Goal: Submit feedback/report problem: Submit feedback/report problem

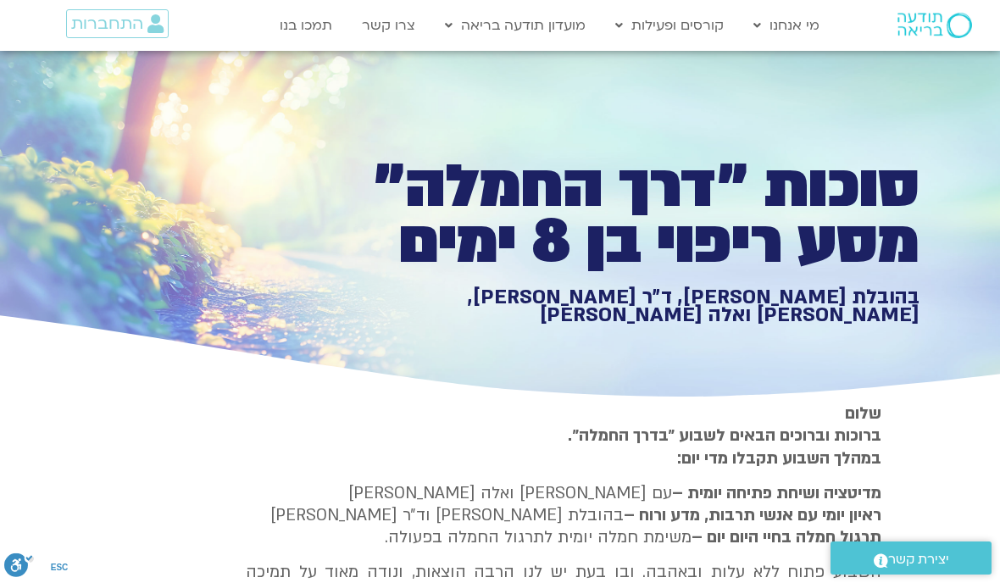
type input "851.4"
type input "1640.5"
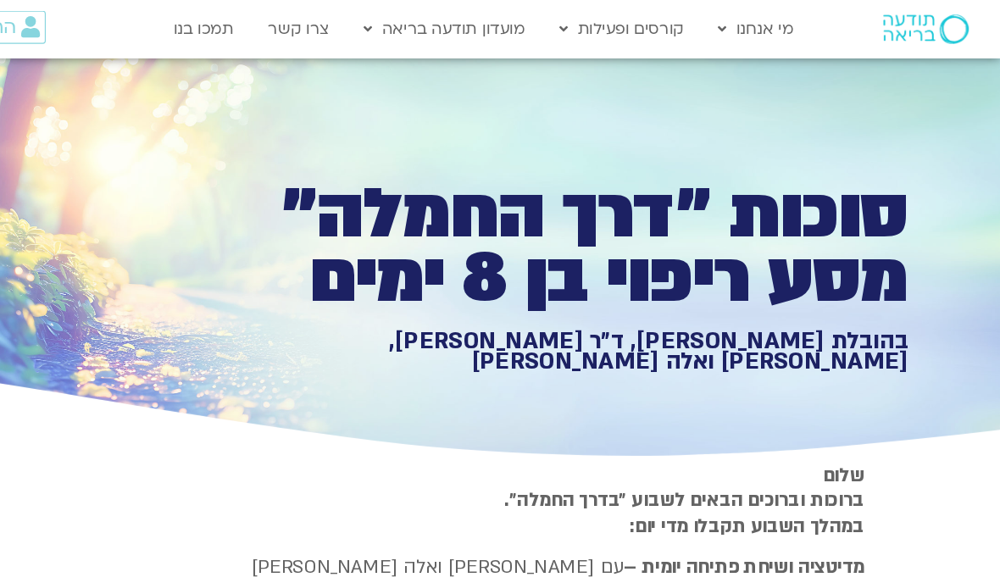
type input "851.4"
type input "1640.5"
type input "851.4"
type input "1640.5"
type input "851.4"
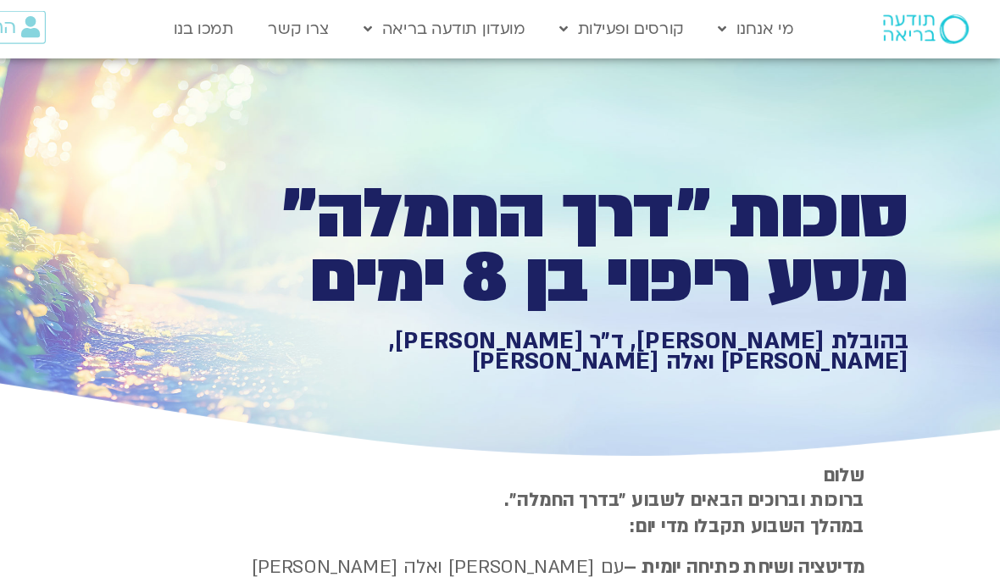
type input "1640.5"
type input "851.4"
type input "1640.5"
type input "851.4"
type input "1640.5"
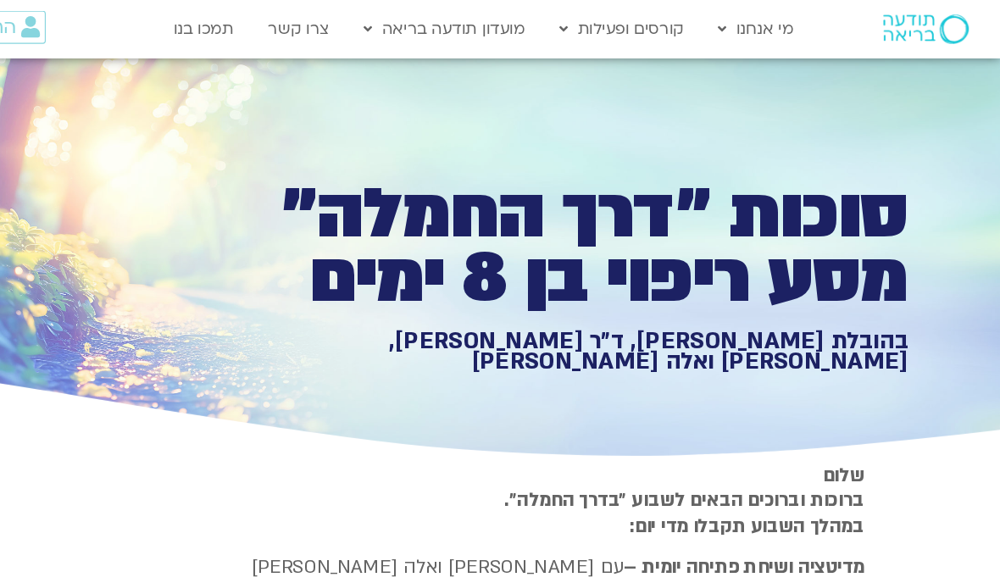
type input "851.4"
type input "1640.5"
type input "851.4"
type input "1640.5"
type input "851.4"
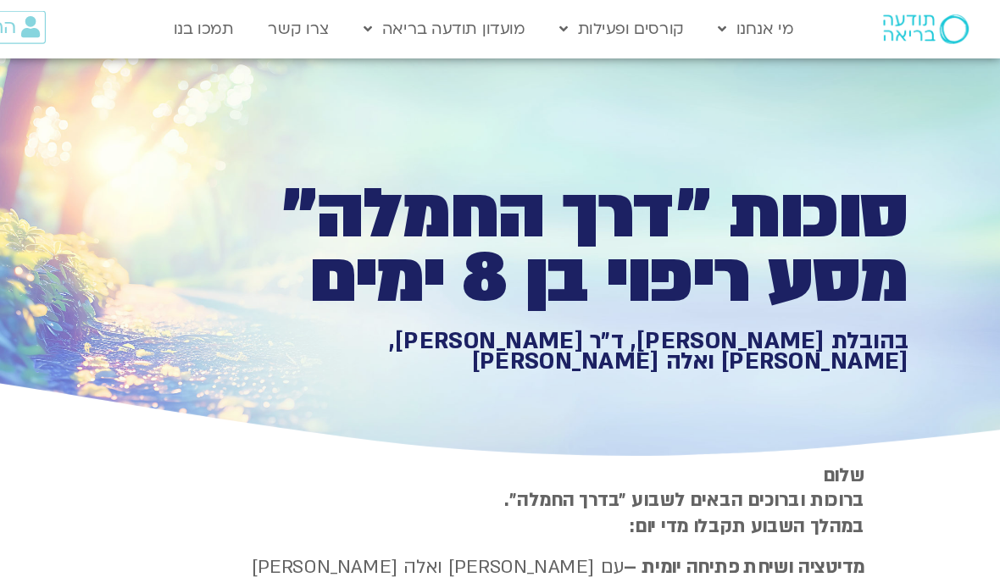
type input "1640.5"
type input "851.4"
type input "1640.5"
type input "851.4"
type input "1640.5"
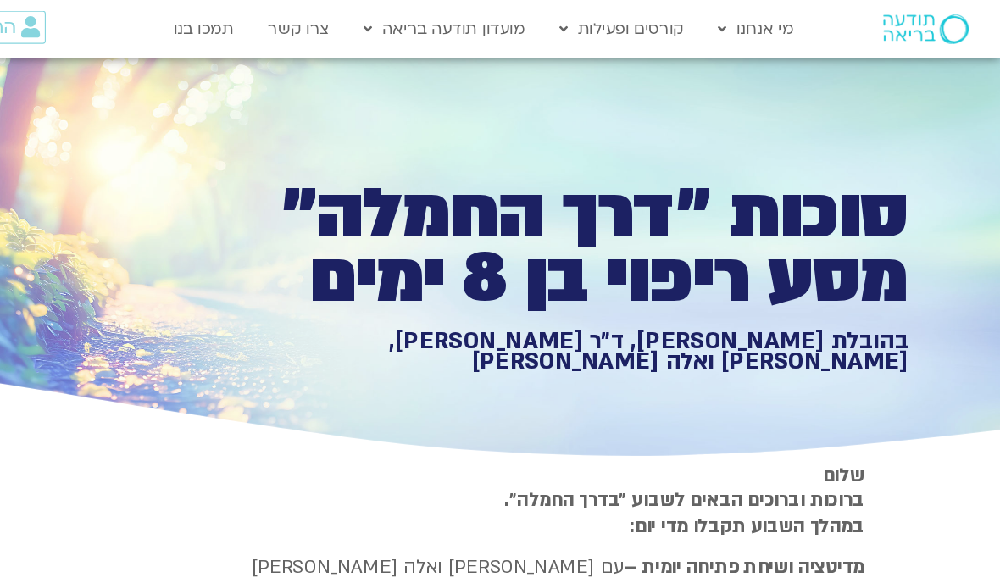
type input "851.4"
type input "1640.5"
type input "851.4"
type input "1640.5"
type input "851.4"
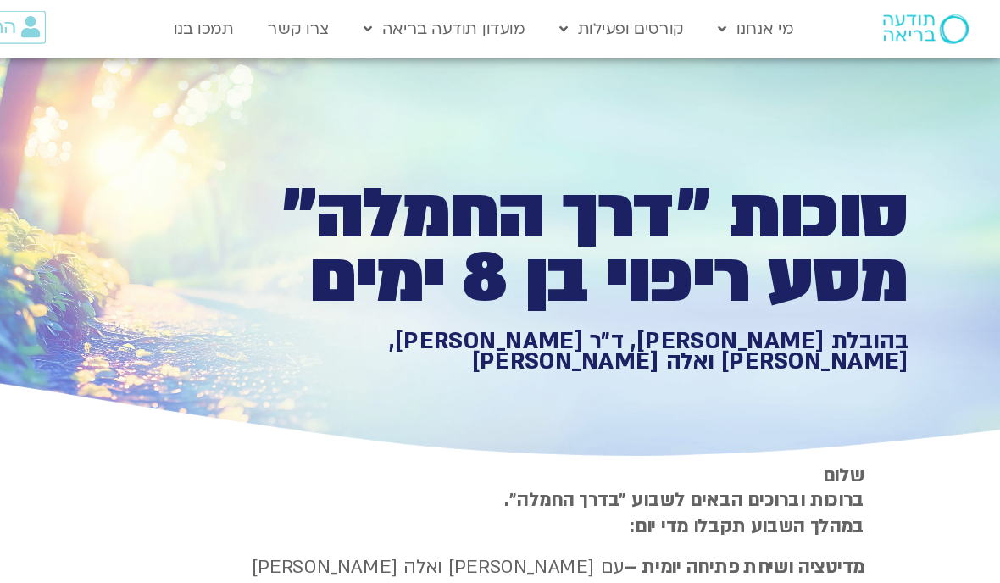
type input "1640.5"
type input "851.4"
type input "1640.5"
type input "851.4"
type input "1640.5"
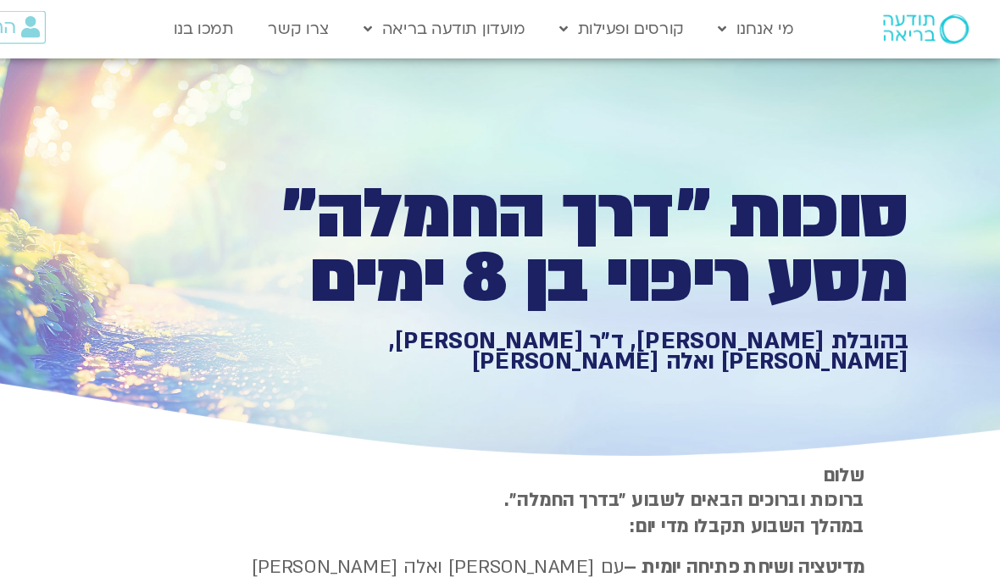
type input "851.4"
type input "1640.5"
type input "851.4"
type input "1640.5"
type input "851.4"
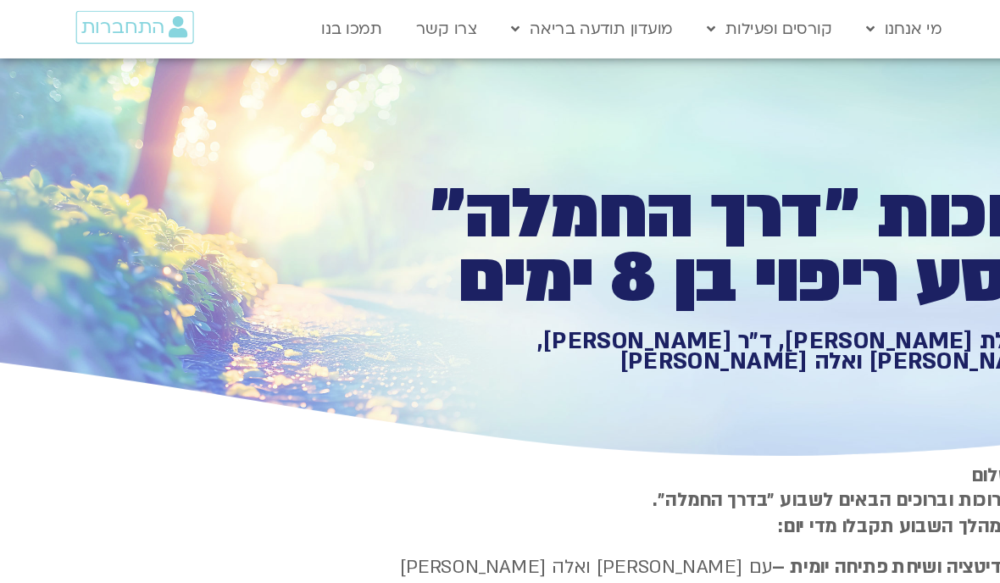
type input "1640.5"
type input "851.4"
type input "1640.5"
type input "851.4"
type input "1640.5"
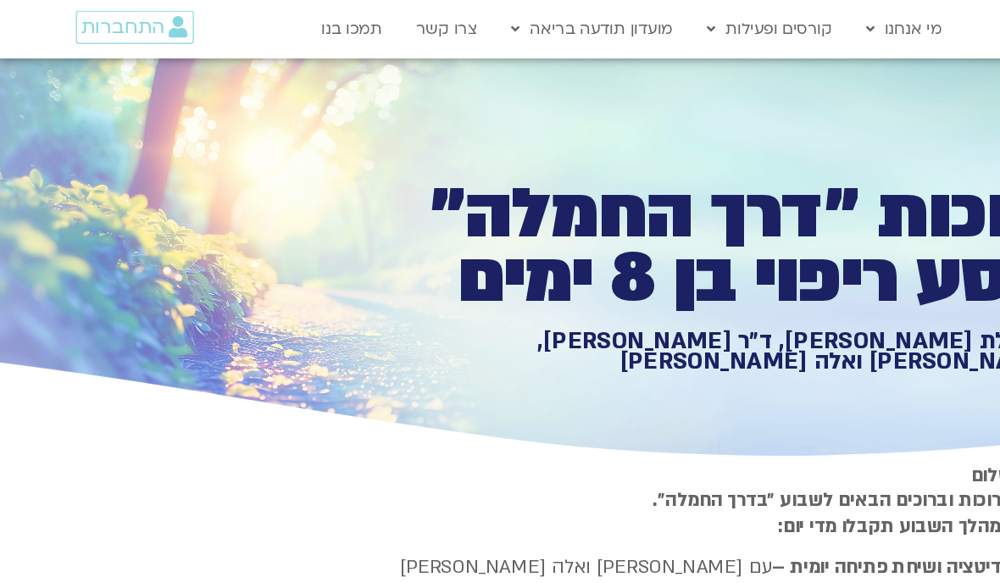
type input "851.4"
type input "1640.5"
type input "851.4"
type input "1640.5"
type input "851.4"
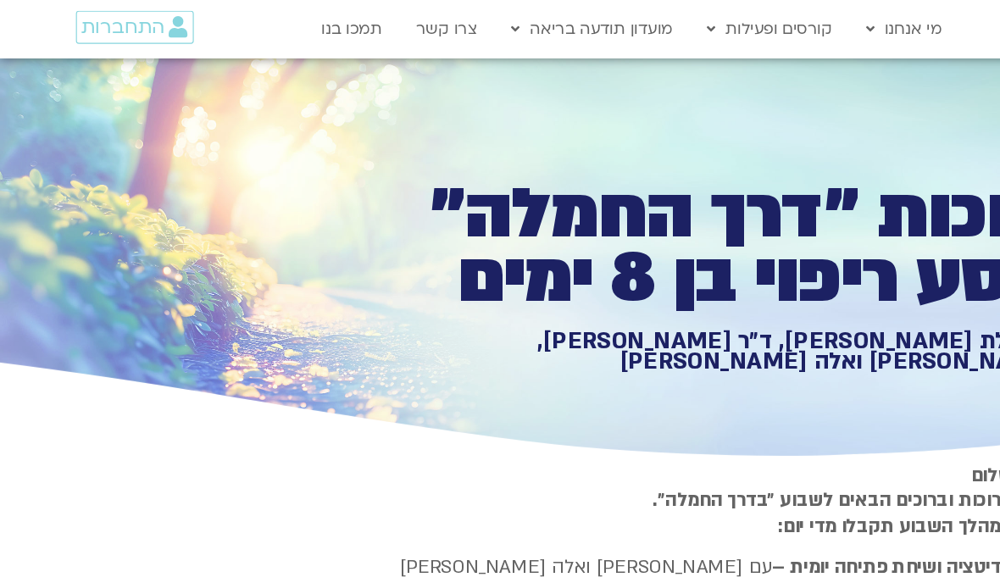
type input "1640.5"
type input "851.4"
type input "1640.5"
type input "851.4"
type input "1640.5"
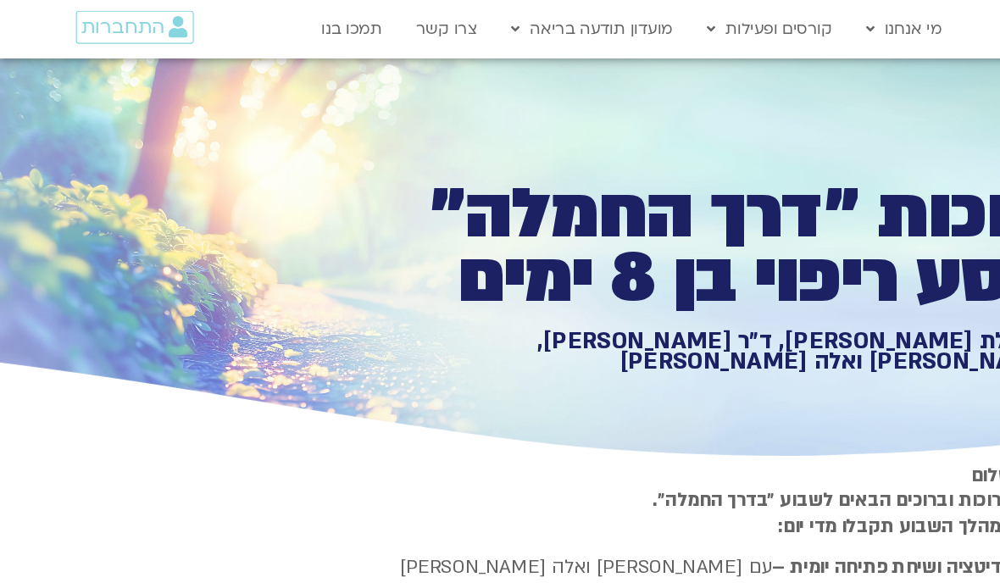
type input "851.4"
type input "1640.5"
type input "851.4"
type input "1640.5"
type input "851.4"
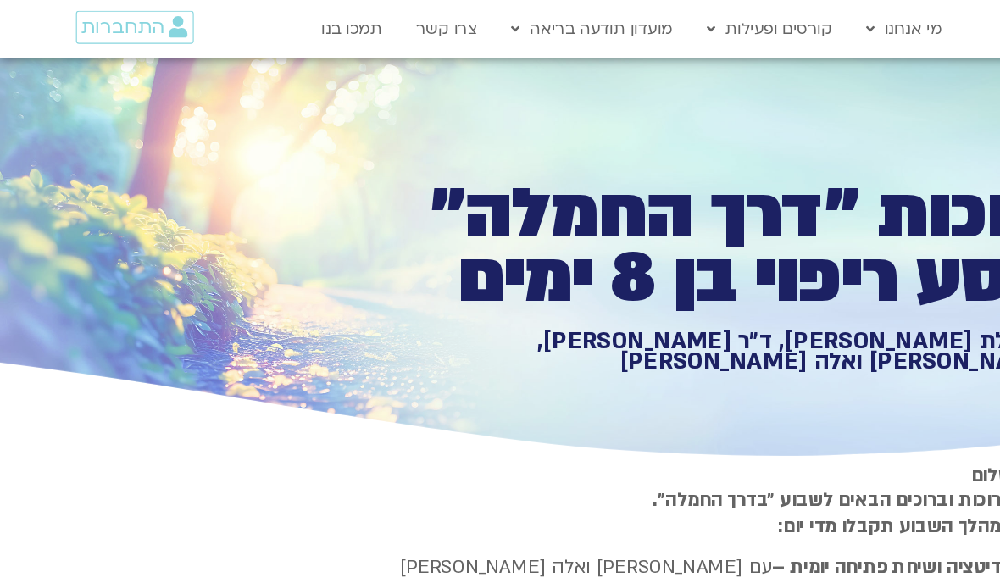
type input "1640.5"
type input "851.4"
type input "1640.5"
type input "851.4"
type input "1640.5"
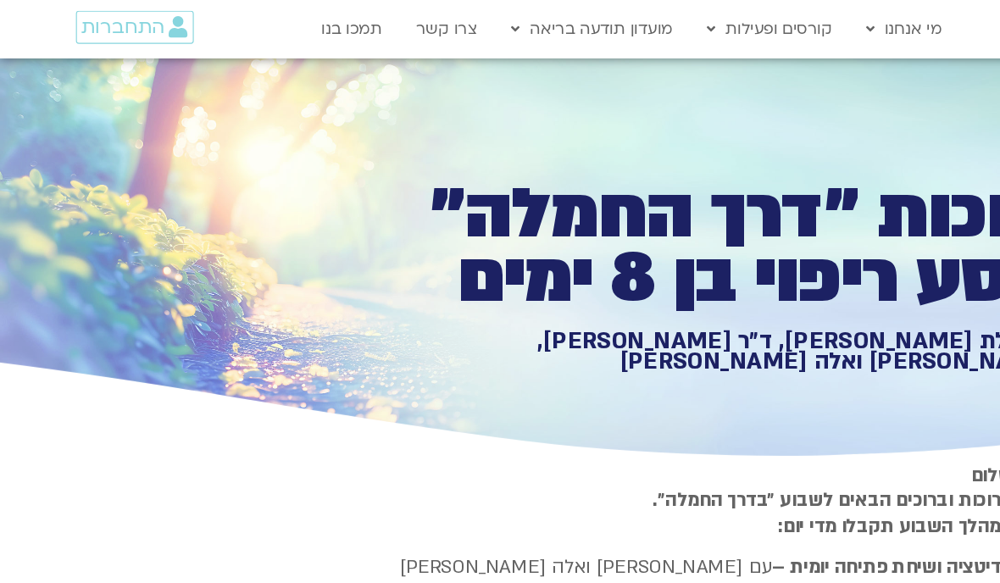
type input "851.4"
type input "1640.5"
type input "851.4"
type input "1640.5"
type input "851.4"
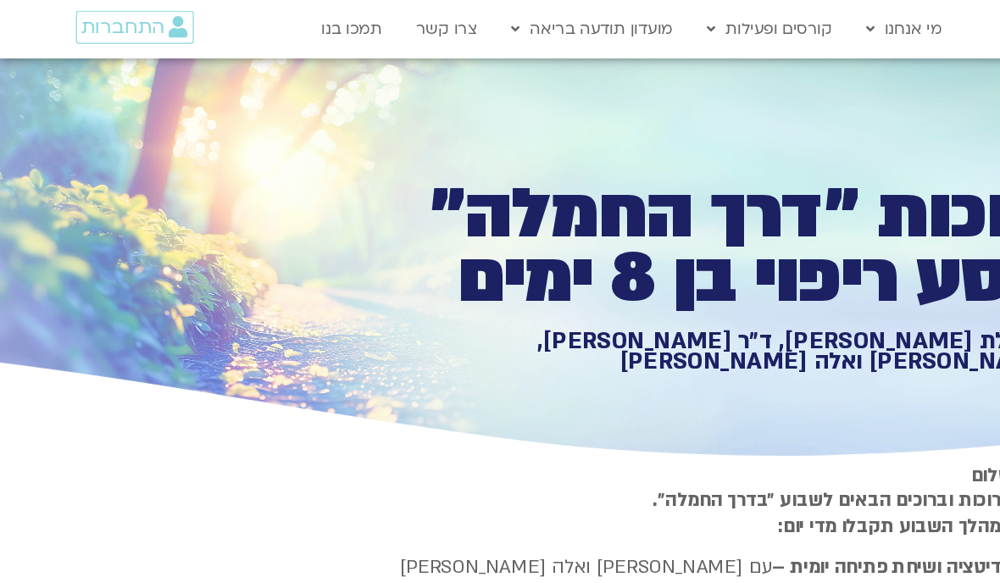
type input "1640.5"
type input "851.4"
type input "1640.5"
type input "851.4"
type input "1640.5"
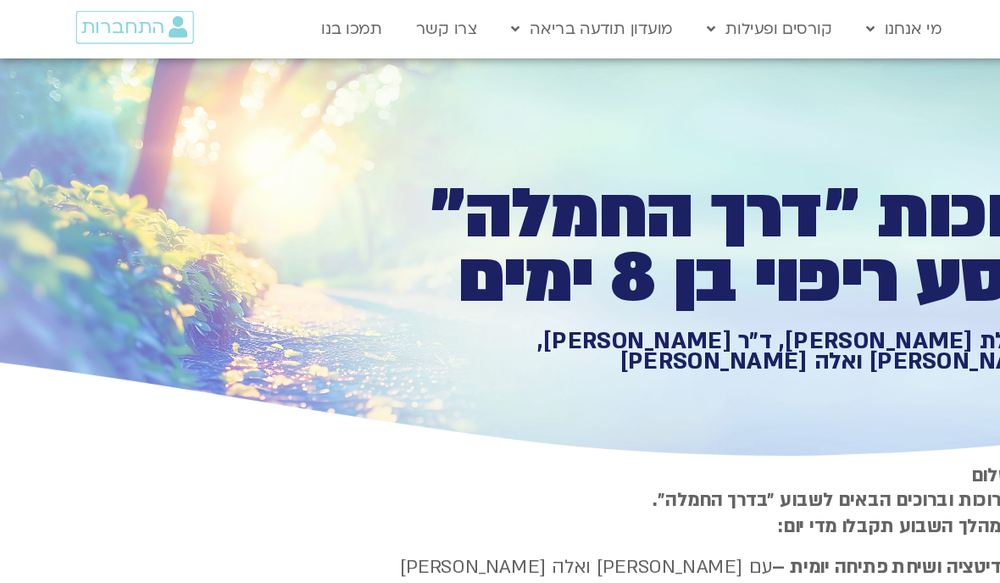
type input "851.4"
type input "1640.5"
type input "851.4"
type input "1640.5"
type input "851.4"
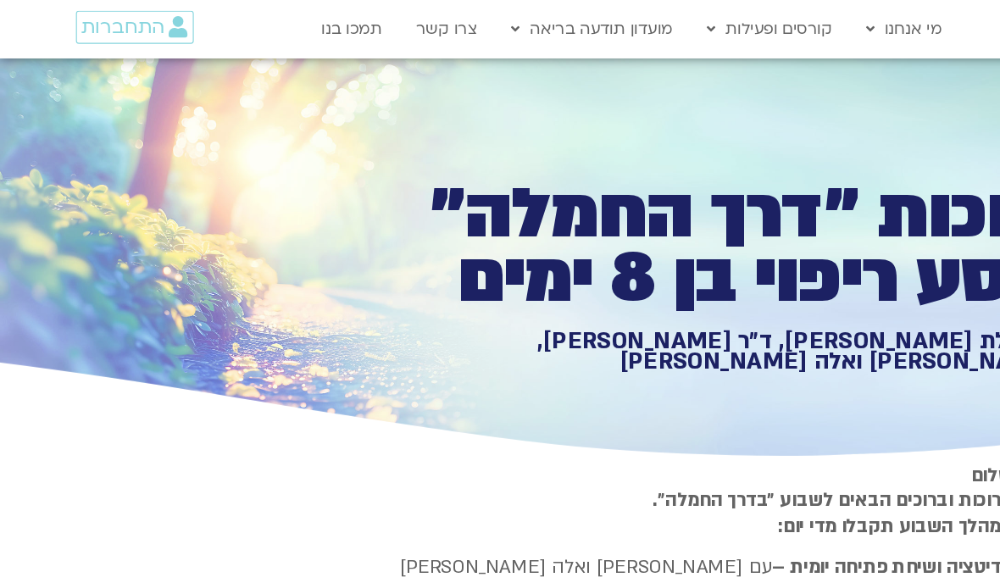
type input "1640.5"
type input "851.4"
type input "1640.5"
type input "851.4"
type input "1640.5"
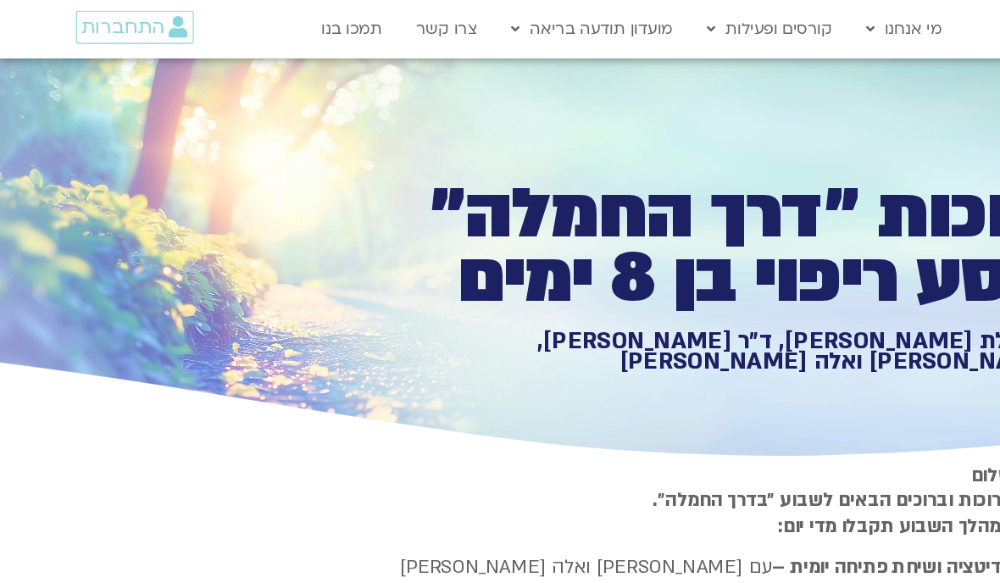
type input "851.4"
type input "1640.5"
type input "851.4"
type input "1640.5"
type input "851.4"
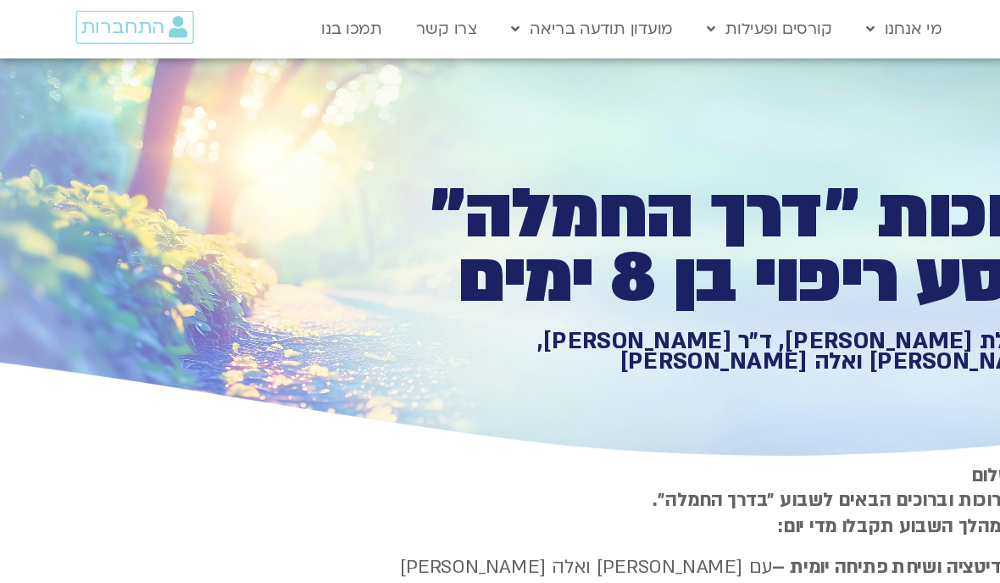
type input "1640.5"
type input "851.4"
type input "1640.5"
type input "851.4"
type input "1640.5"
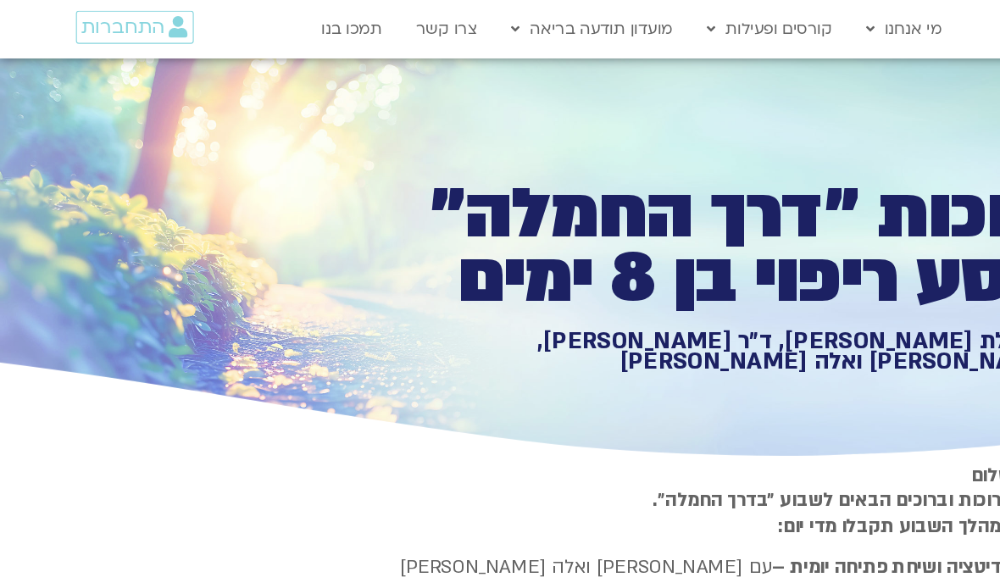
type input "851.4"
type input "1640.5"
type input "851.4"
type input "1640.5"
type input "851.4"
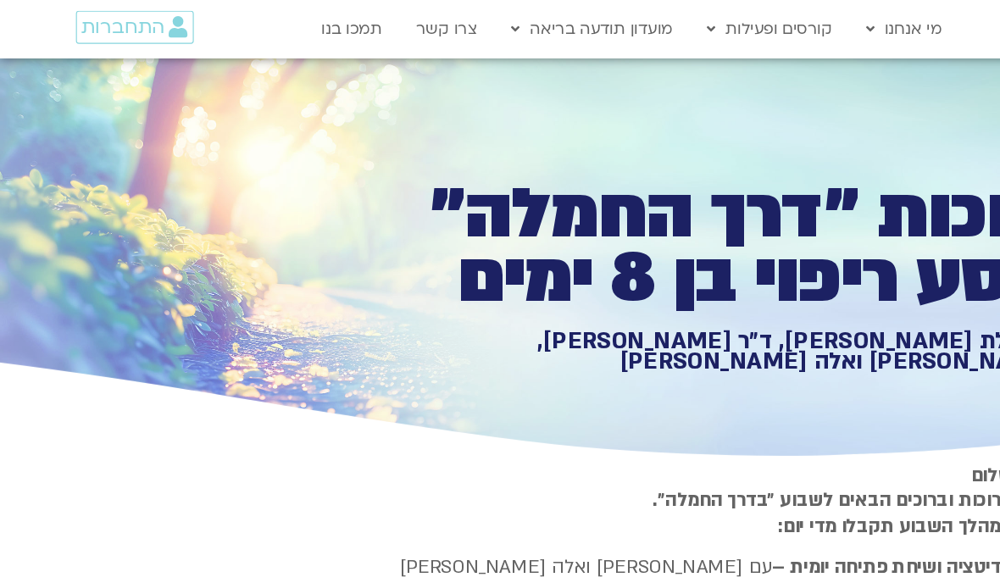
type input "1640.5"
type input "851.4"
type input "1640.5"
type input "851.4"
type input "1640.5"
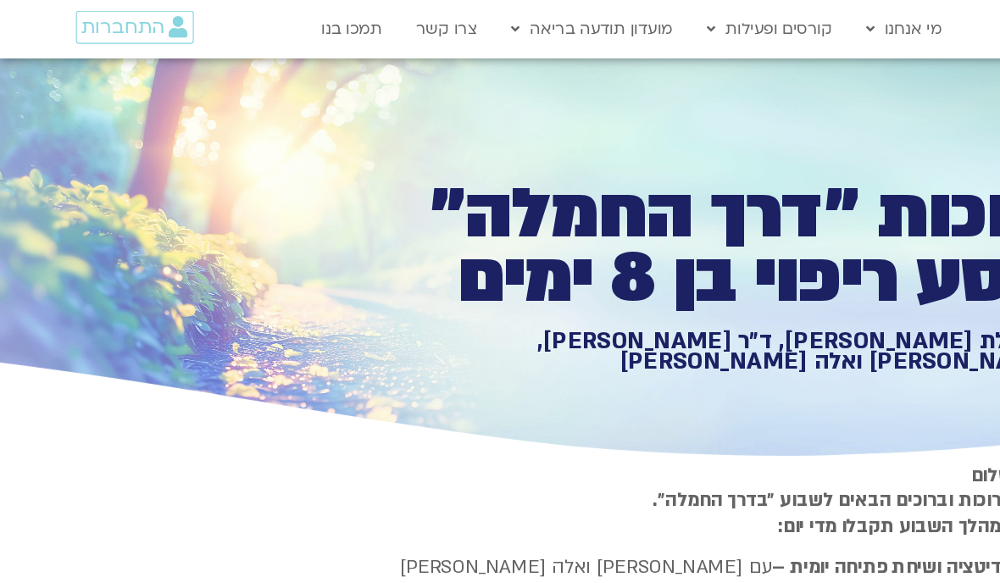
type input "851.4"
type input "1640.5"
type input "851.4"
type input "1640.5"
type input "851.4"
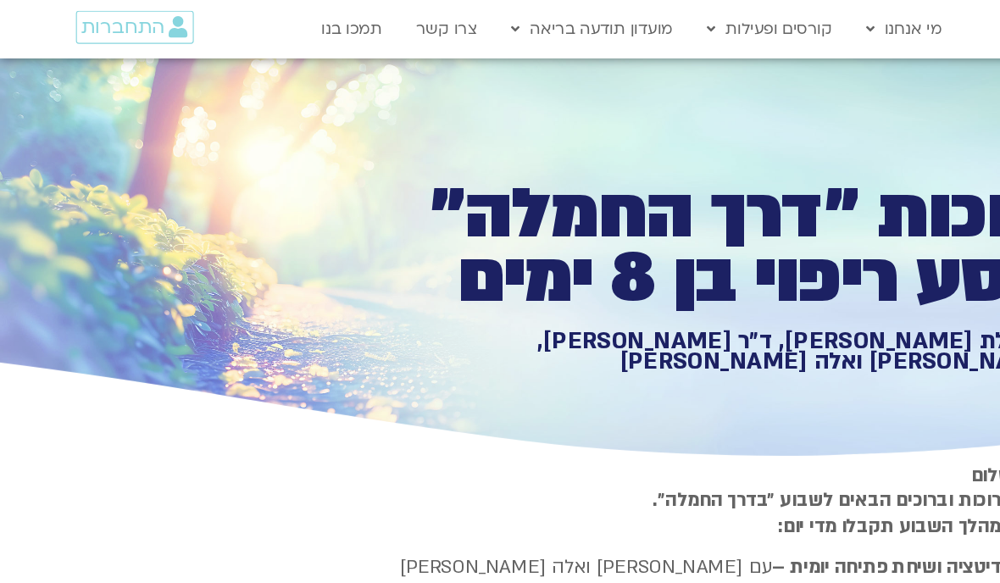
type input "1640.5"
type input "851.4"
type input "1640.5"
type input "851.4"
type input "1640.5"
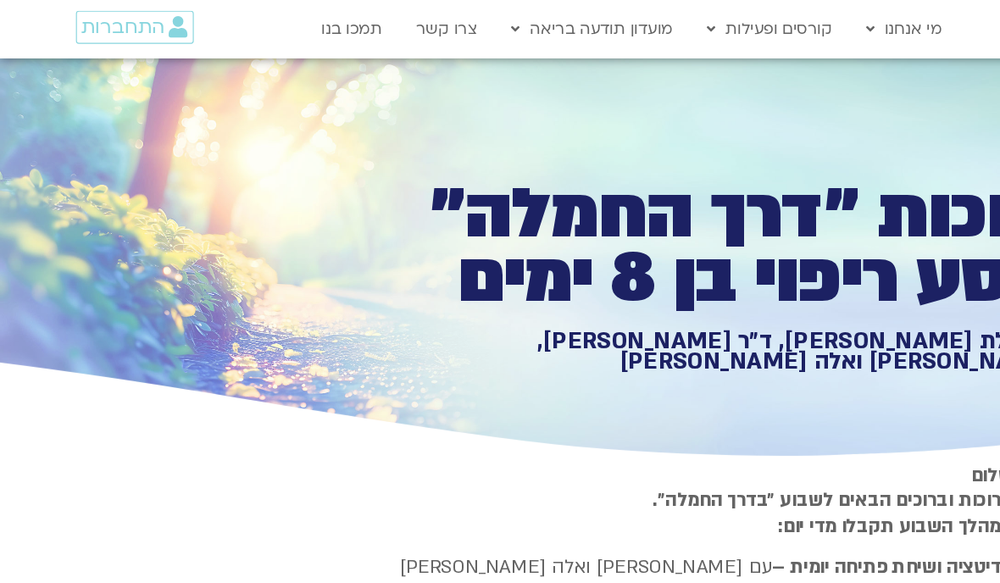
type input "851.4"
type input "1640.5"
type input "851.4"
type input "1640.5"
type input "851.4"
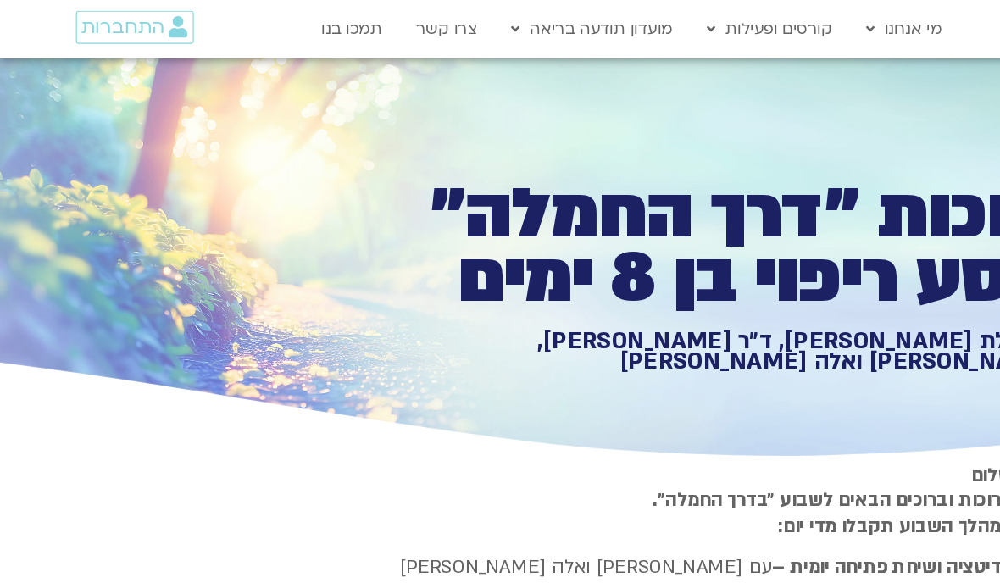
type input "1640.5"
type input "851.4"
type input "1640.5"
type input "851.4"
type input "1640.5"
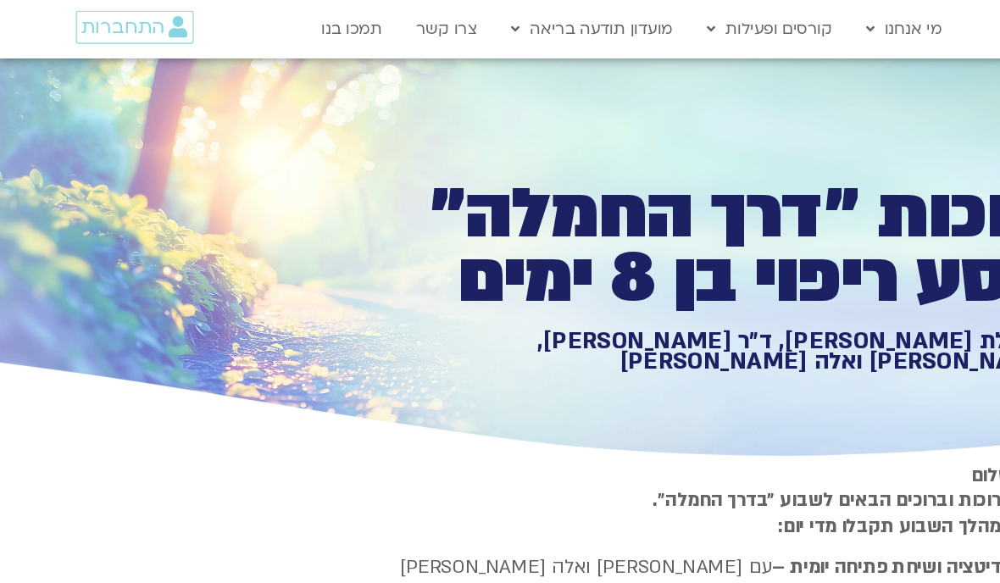
type input "851.4"
type input "1640.5"
type input "851.4"
type input "1640.5"
type input "851.4"
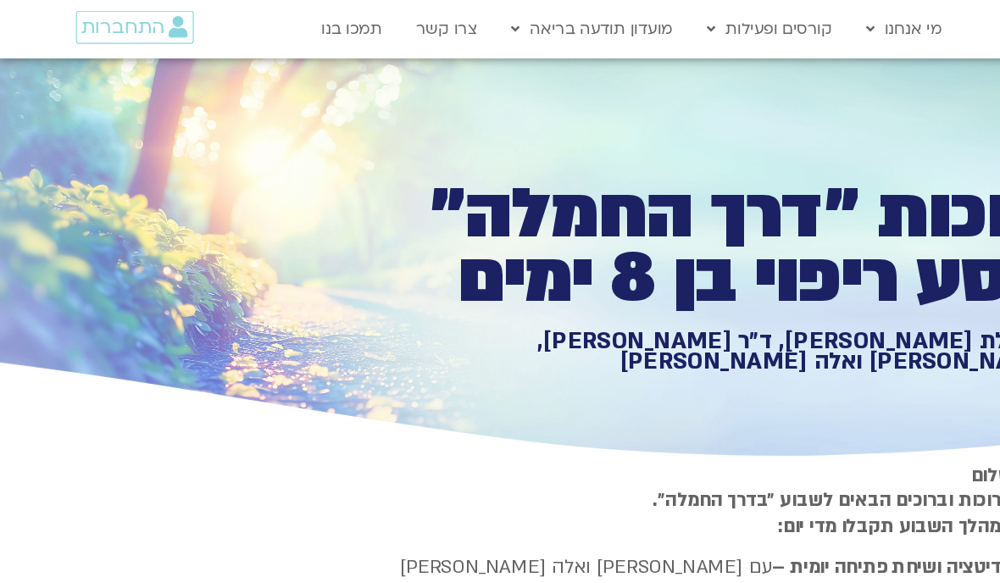
type input "1640.5"
type input "851.4"
type input "1640.5"
type input "851.4"
type input "1640.5"
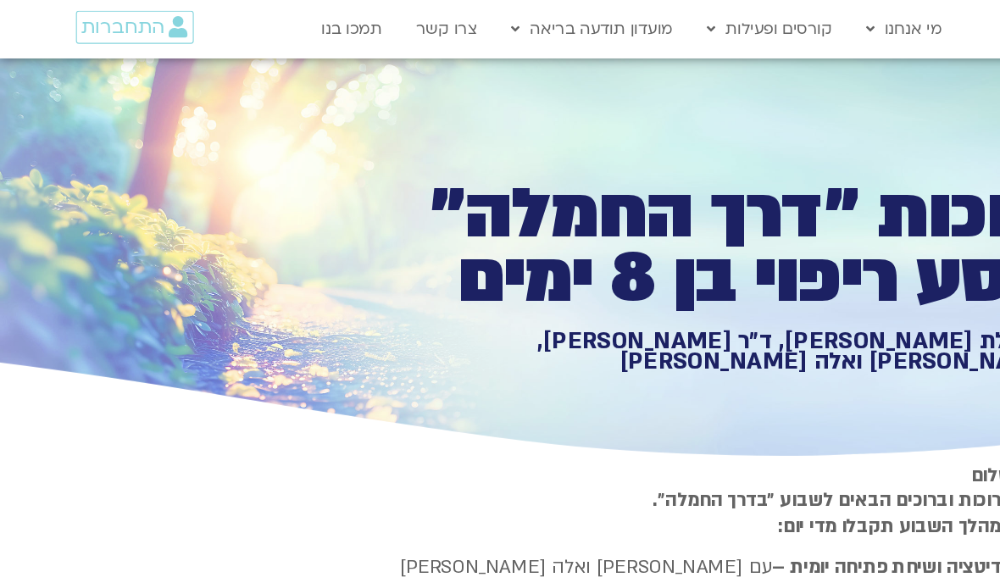
type input "851.4"
type input "1640.5"
type input "851.4"
type input "1640.5"
type input "851.4"
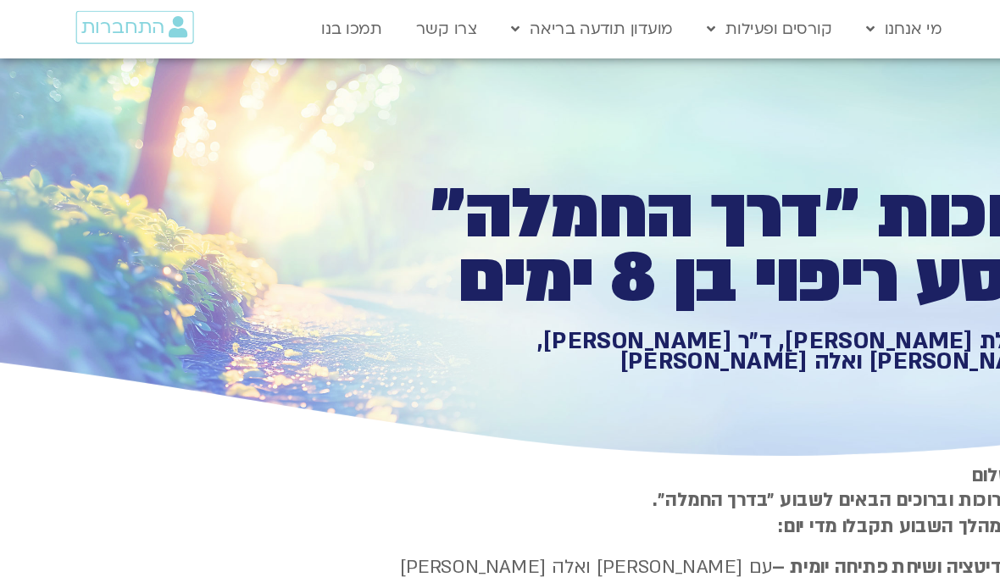
type input "1640.5"
type input "851.4"
type input "1640.5"
type input "851.4"
type input "1640.5"
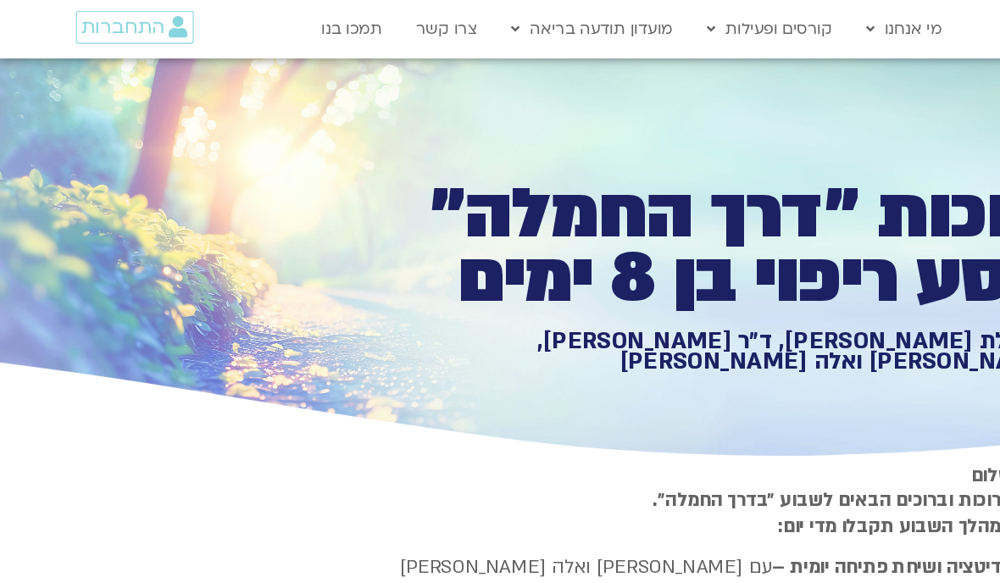
type input "851.4"
type input "1640.5"
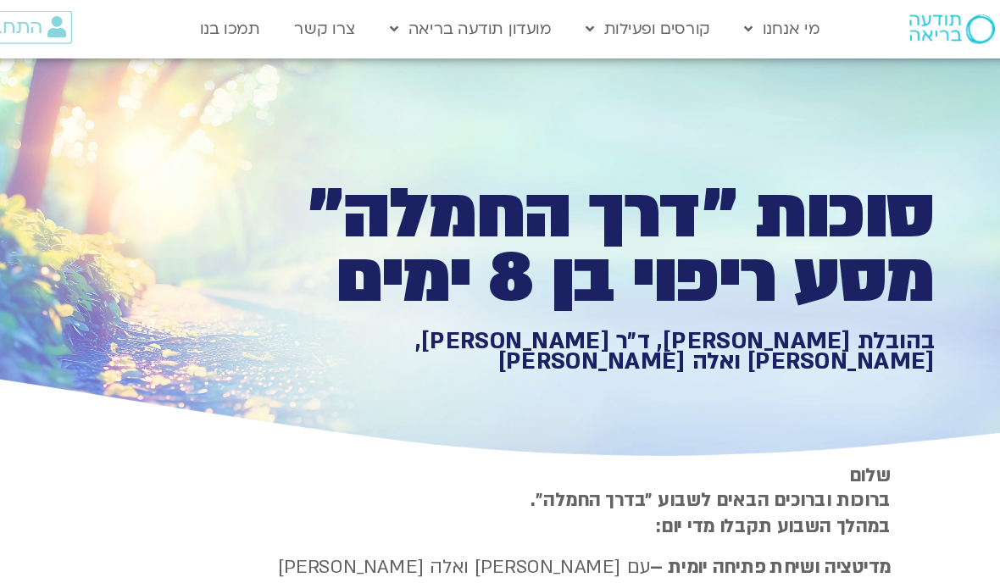
type input "851.4"
type input "1640.5"
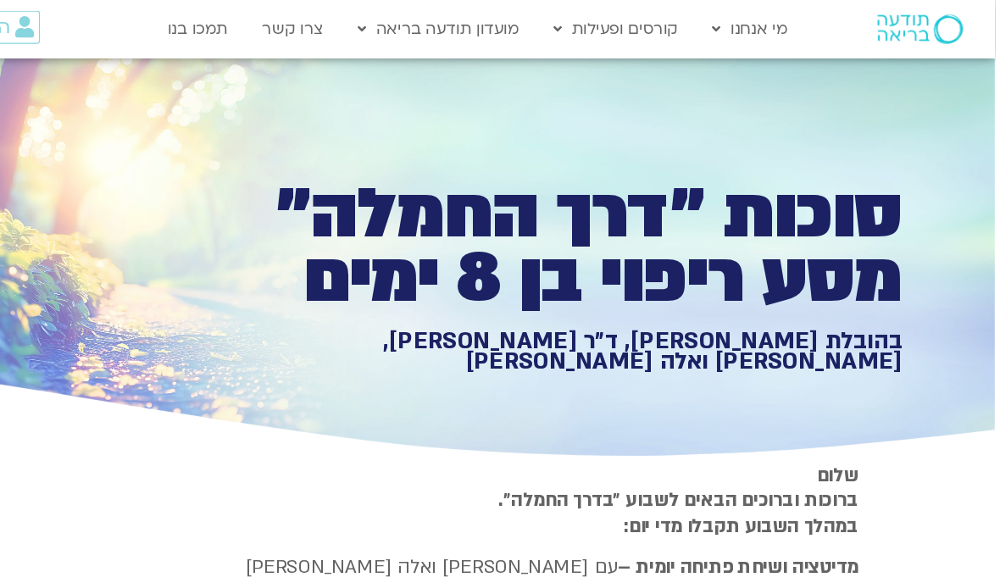
type input "851.4"
type input "1640.5"
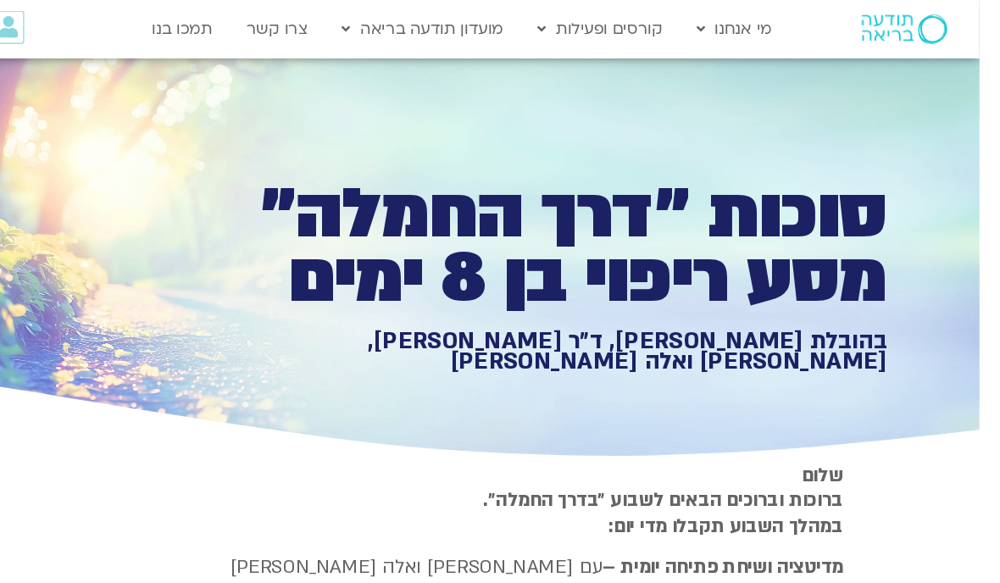
type input "851.4"
type input "1640.5"
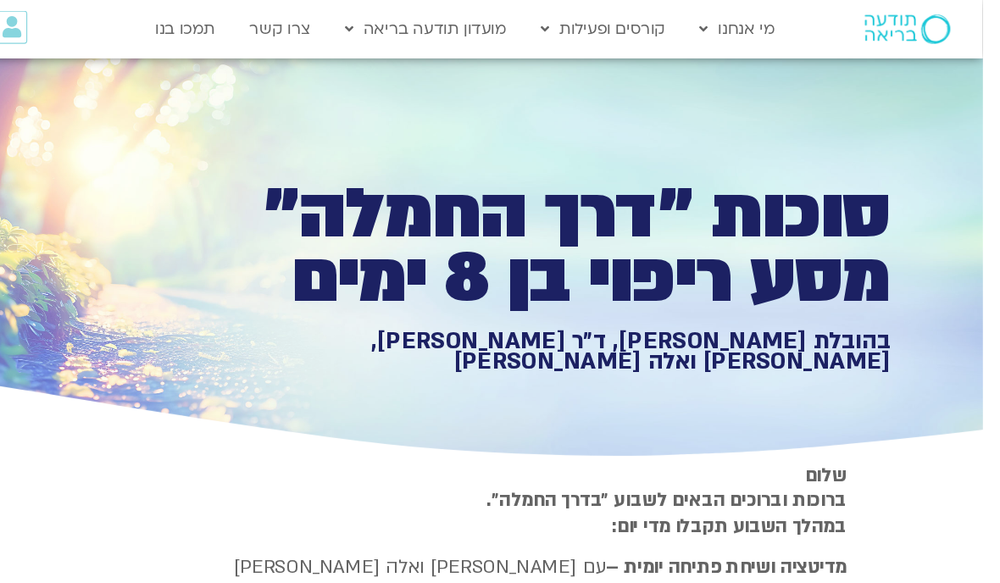
type input "851.4"
type input "1640.5"
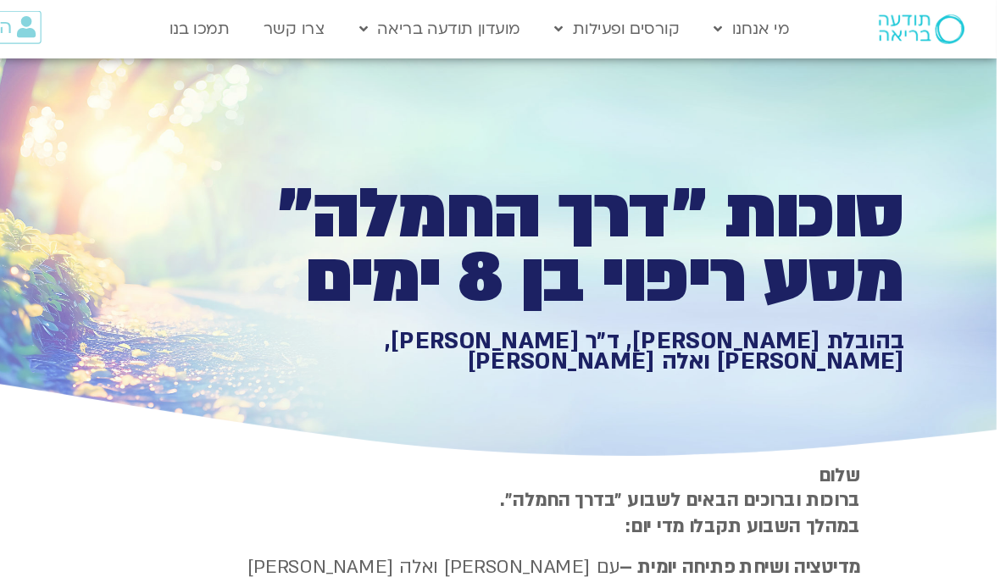
type input "851.4"
type input "1640.5"
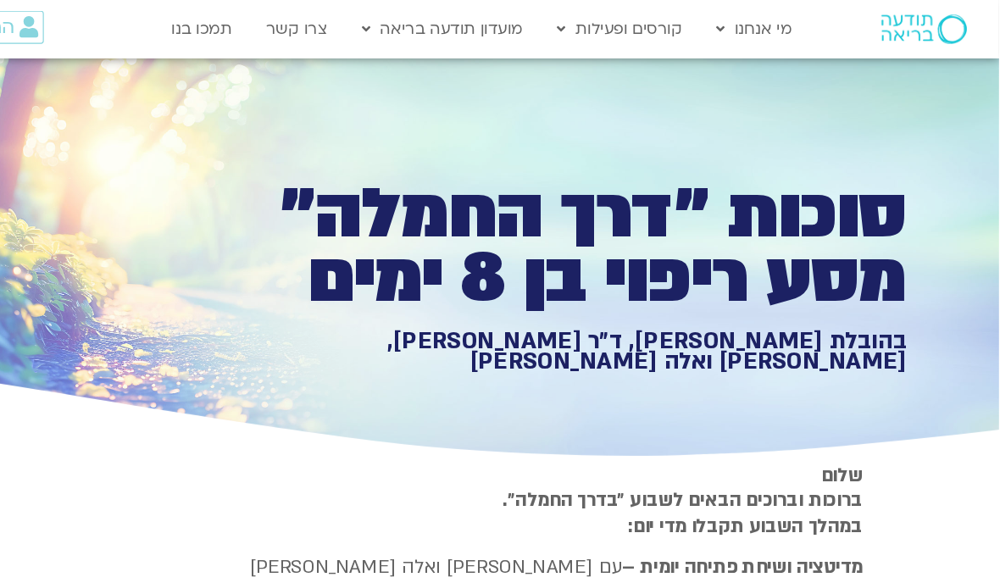
type input "851.4"
type input "1640.5"
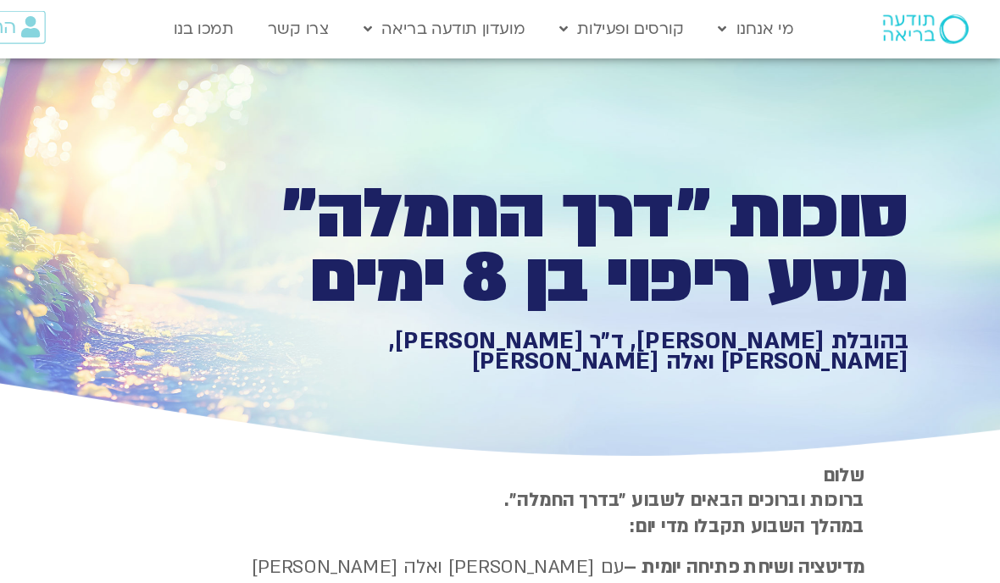
type input "851.4"
type input "1640.5"
type input "851.4"
type input "1640.5"
type input "851.4"
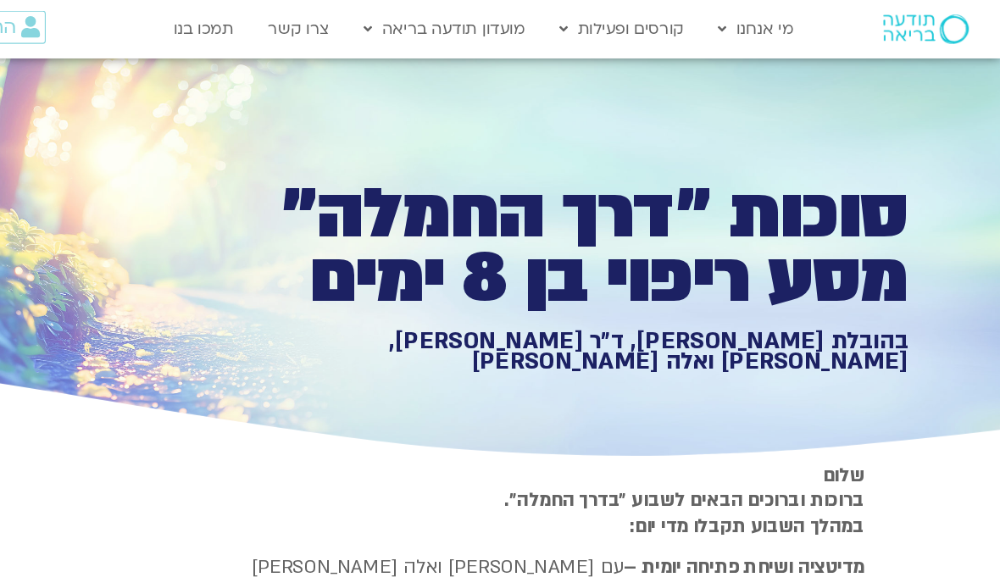
type input "1640.5"
type input "851.4"
type input "1640.5"
type input "851.4"
type input "1640.5"
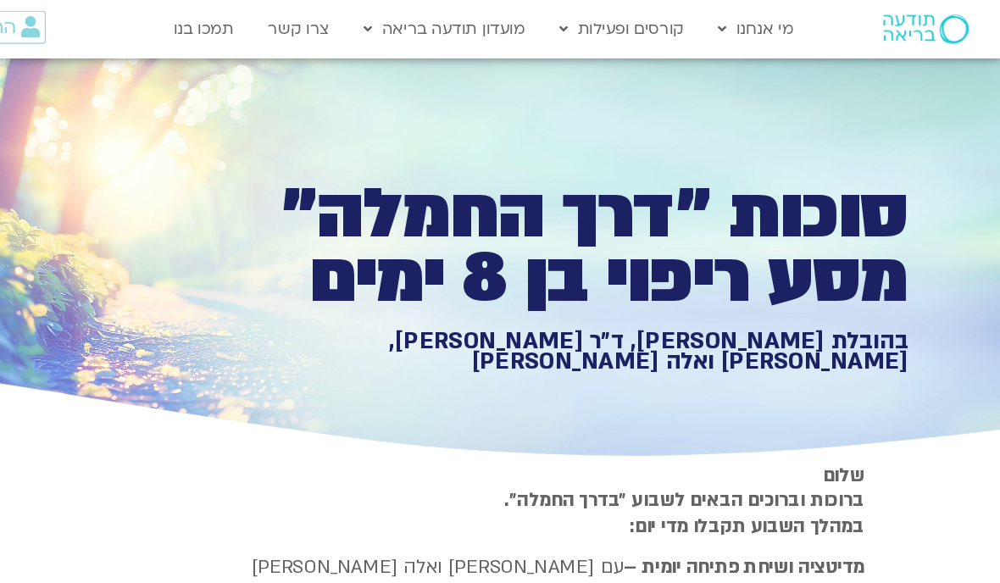
type input "851.4"
type input "1640.5"
type input "851.4"
type input "1640.5"
type input "851.4"
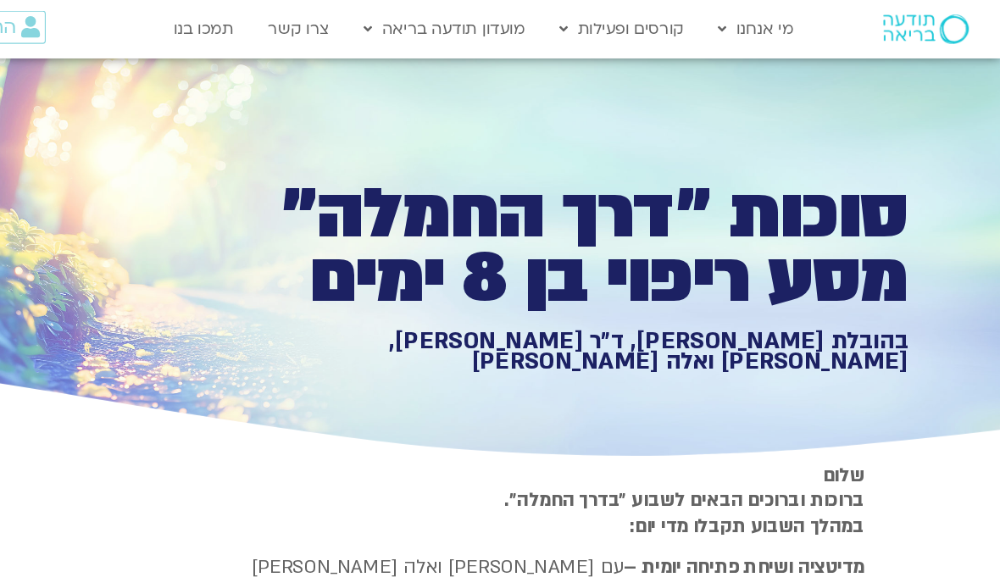
type input "1640.5"
type input "851.4"
type input "1640.5"
type input "851.4"
type input "1640.5"
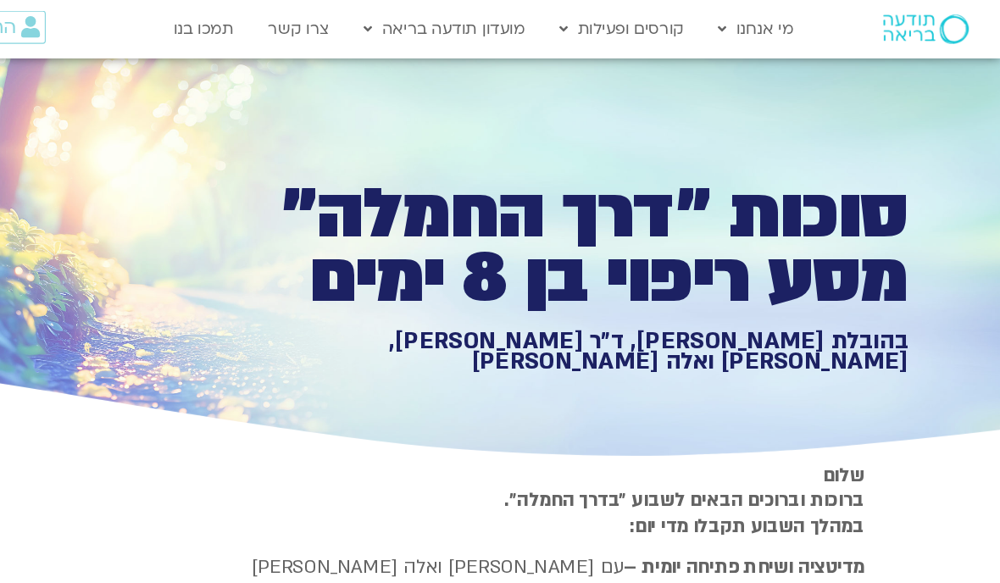
type input "851.4"
type input "1640.5"
type input "851.4"
type input "1640.5"
type input "851.4"
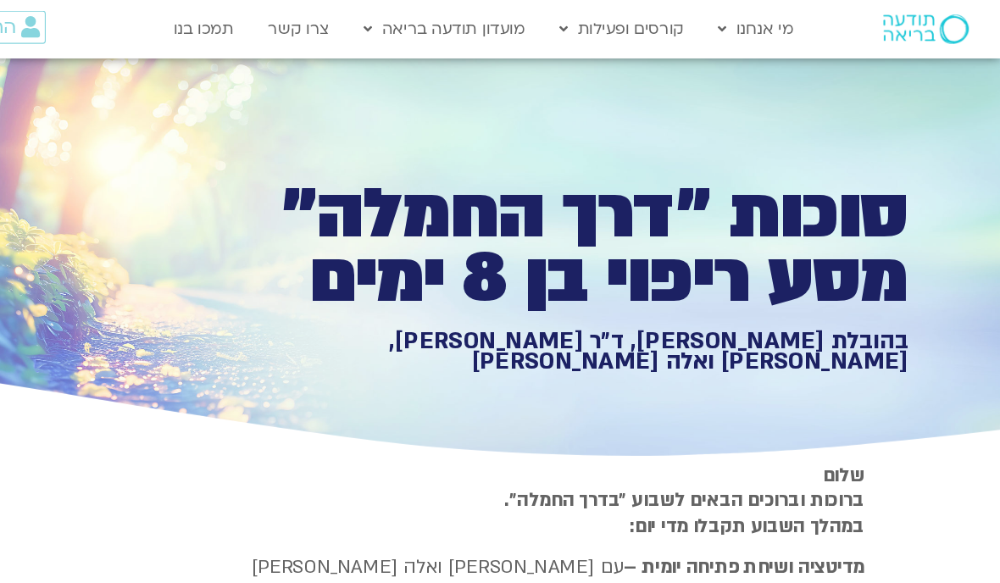
type input "1640.5"
type input "851.4"
type input "1640.5"
type input "851.4"
type input "1640.5"
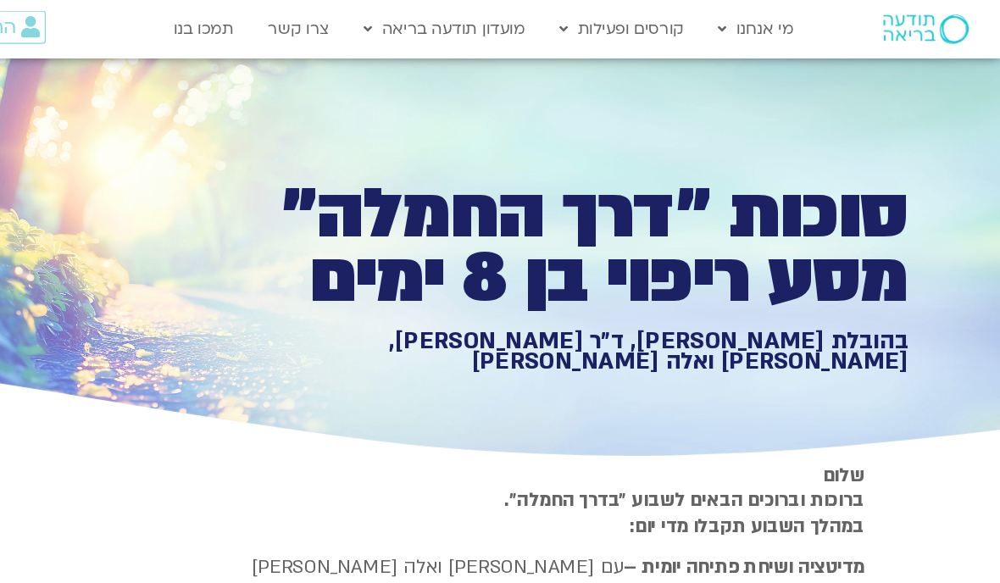
type input "851.4"
type input "1640.5"
type input "851.4"
type input "1640.5"
type input "851.4"
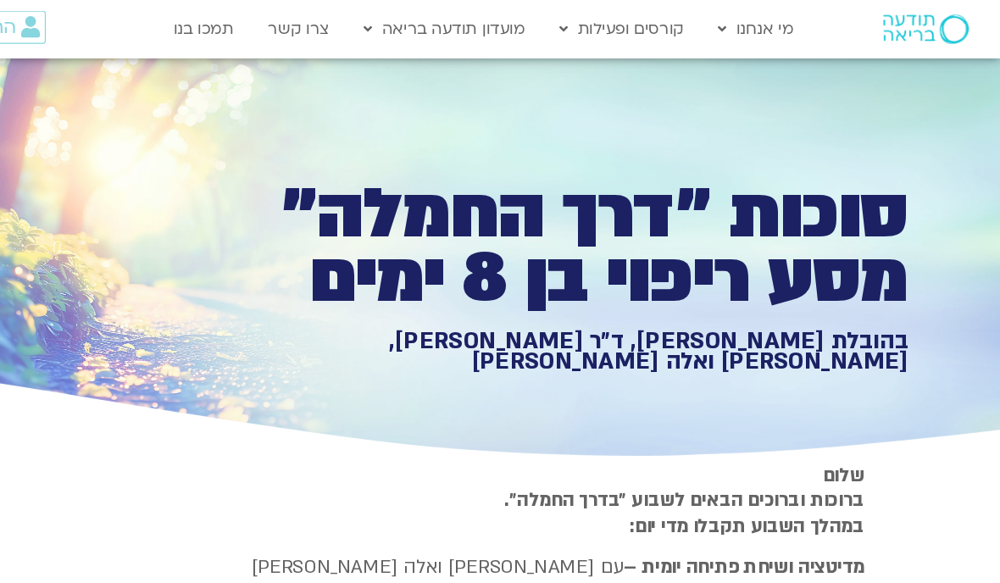
type input "1640.5"
type input "851.4"
type input "1640.5"
type input "851.4"
type input "1640.5"
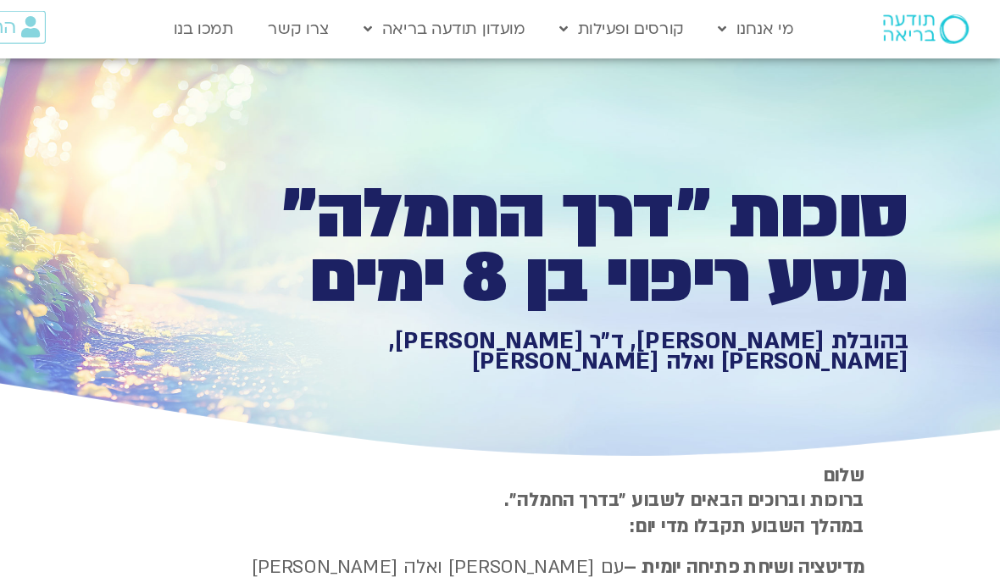
type input "851.4"
type input "1640.5"
type input "851.4"
type input "1640.5"
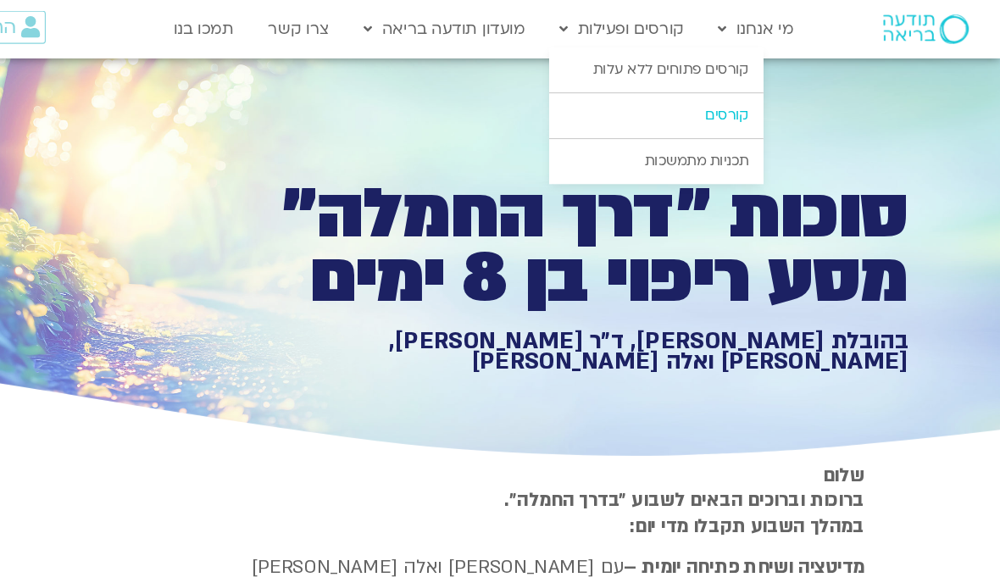
click at [637, 103] on link "קורסים" at bounding box center [700, 100] width 186 height 39
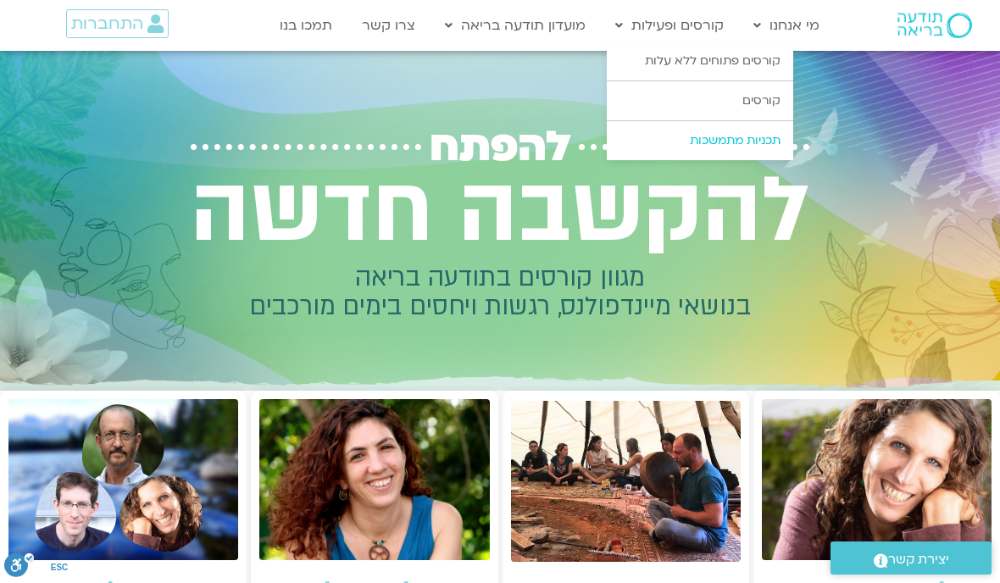
click at [728, 138] on link "תכניות מתמשכות" at bounding box center [700, 140] width 186 height 39
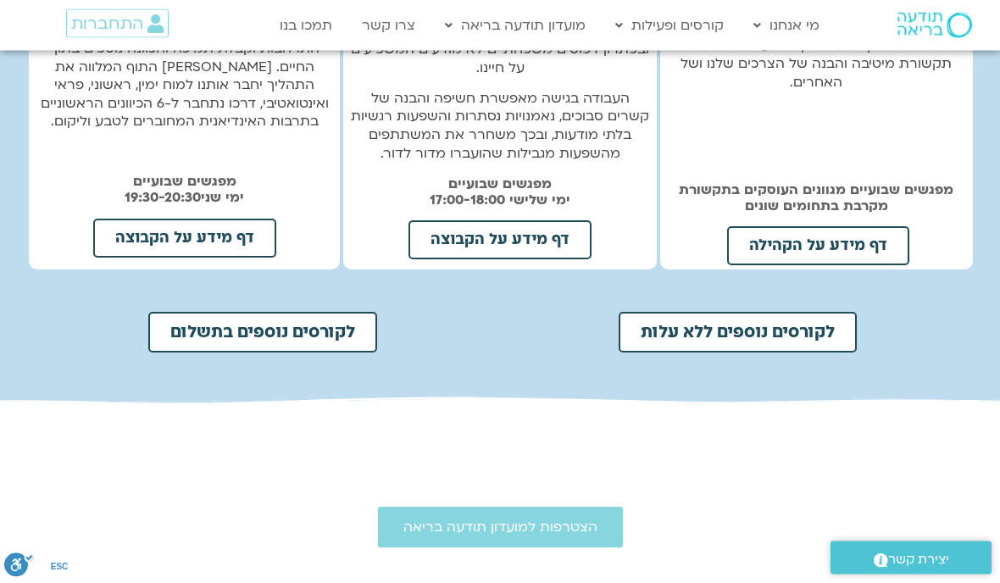
scroll to position [702, 0]
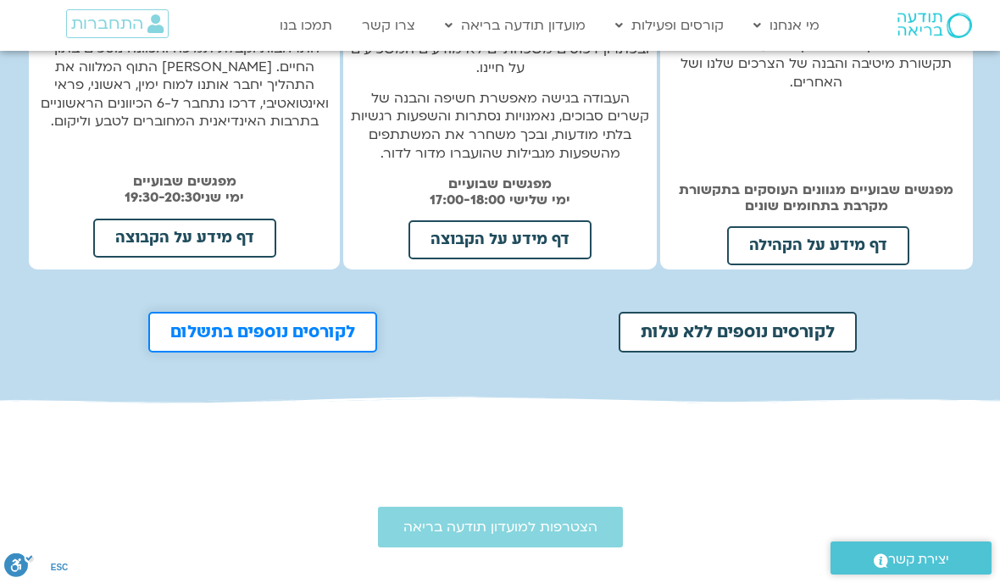
click at [286, 324] on span "לקורסים נוספים בתשלום" at bounding box center [262, 332] width 185 height 17
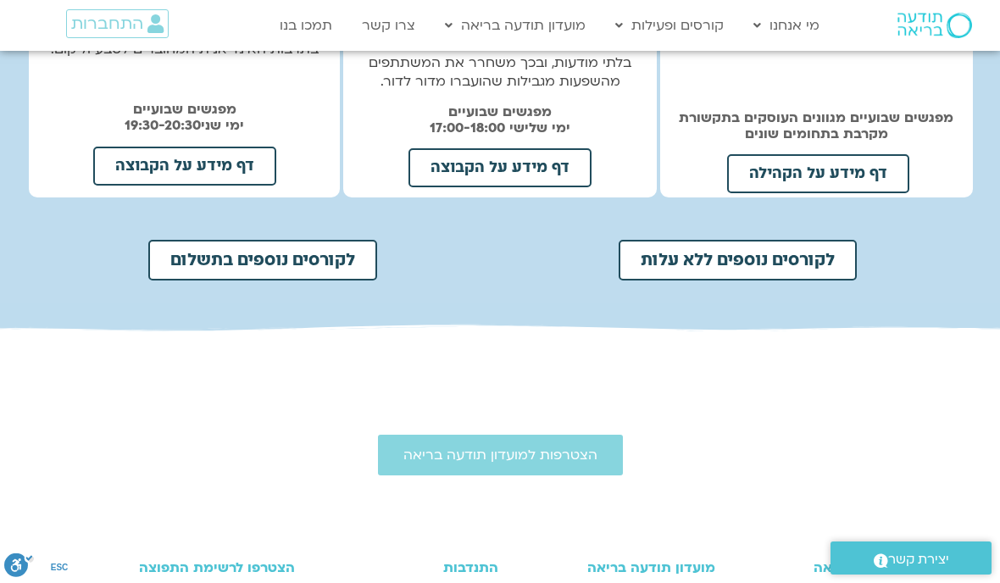
click at [904, 550] on span "יצירת קשר" at bounding box center [918, 559] width 61 height 23
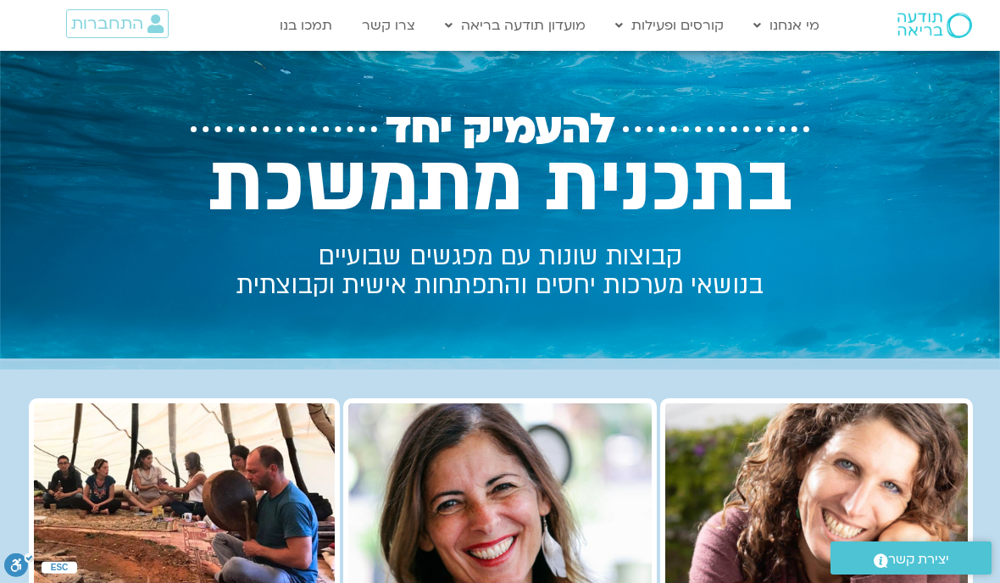
scroll to position [0, 0]
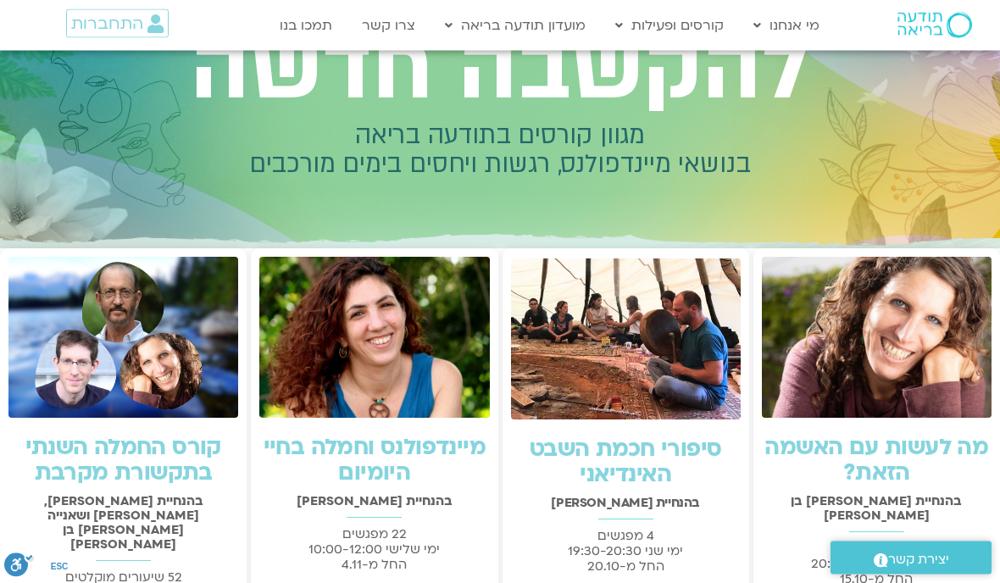
scroll to position [108, 0]
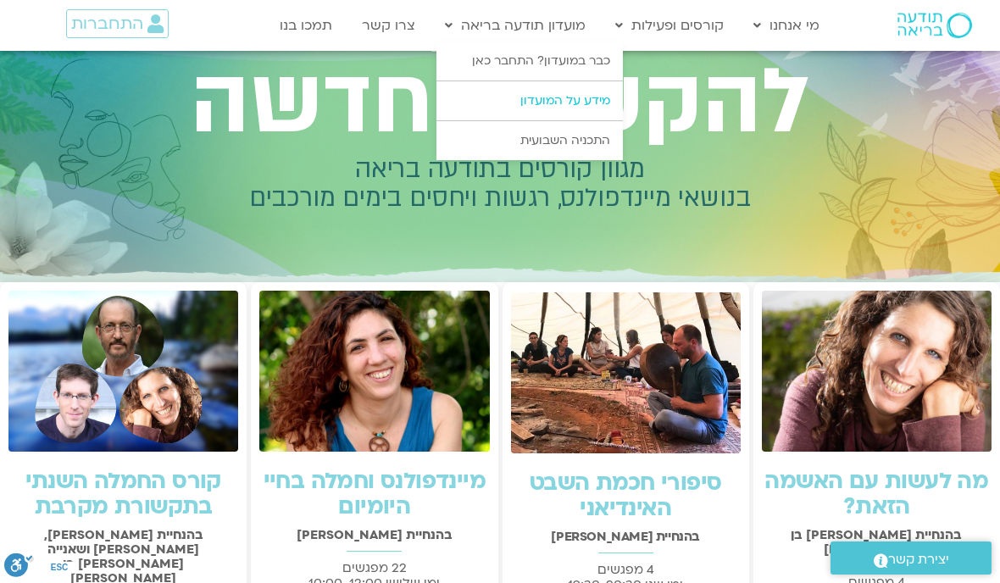
click at [594, 100] on link "מידע על המועדון" at bounding box center [530, 100] width 186 height 39
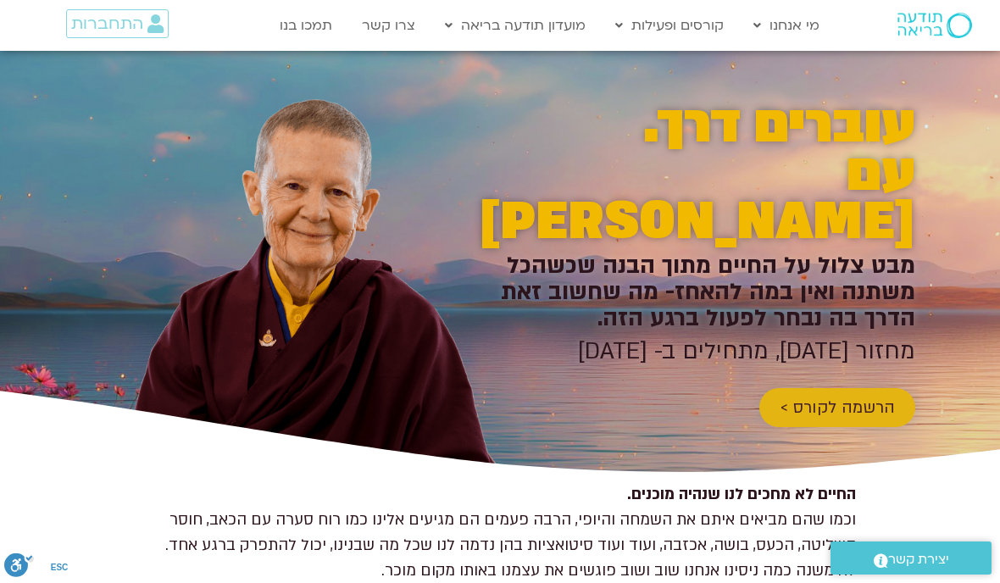
click at [830, 398] on span "הרשמה לקורס >" at bounding box center [837, 407] width 115 height 19
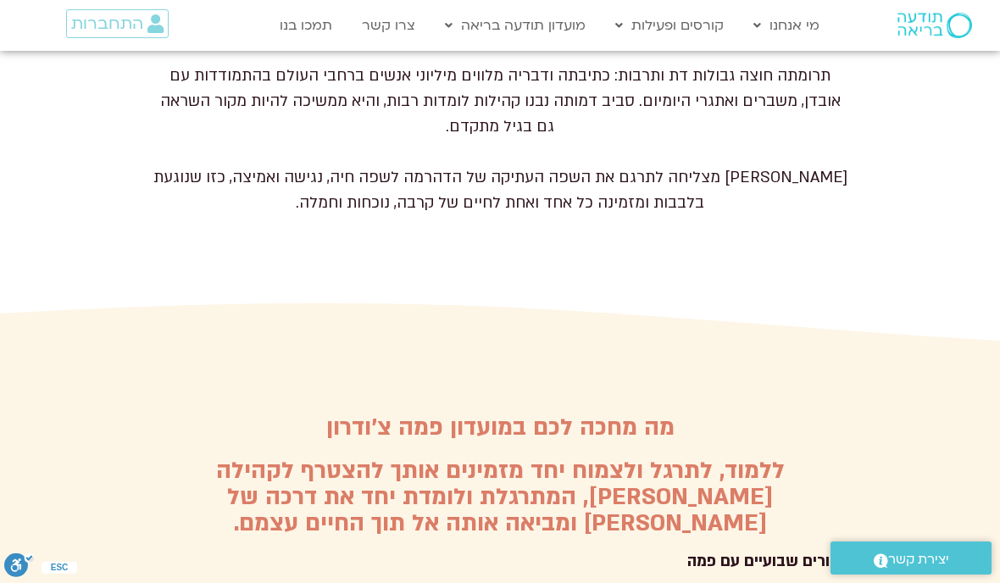
scroll to position [4267, 0]
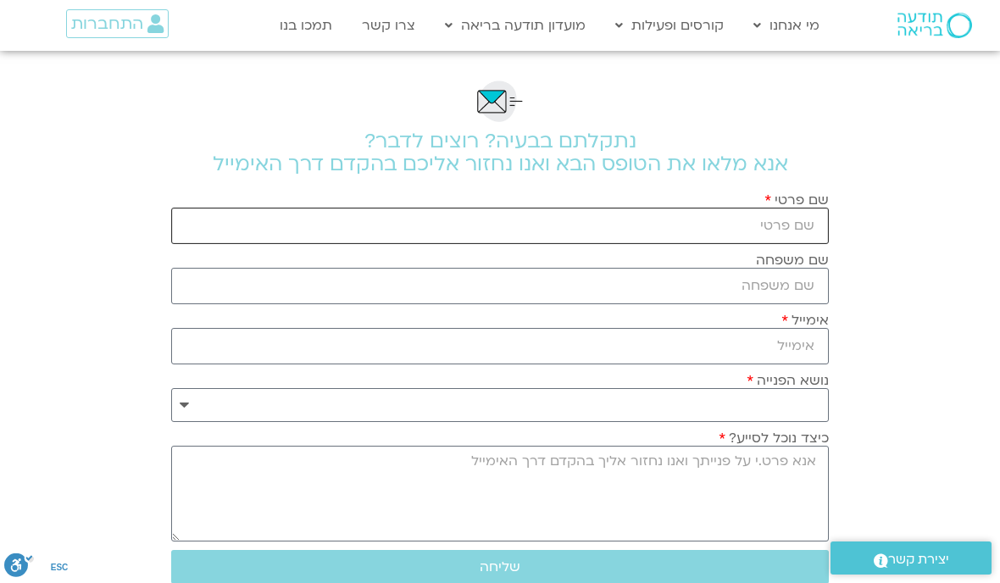
click at [798, 225] on input "שם פרטי" at bounding box center [500, 226] width 658 height 36
type input "[PERSON_NAME]"
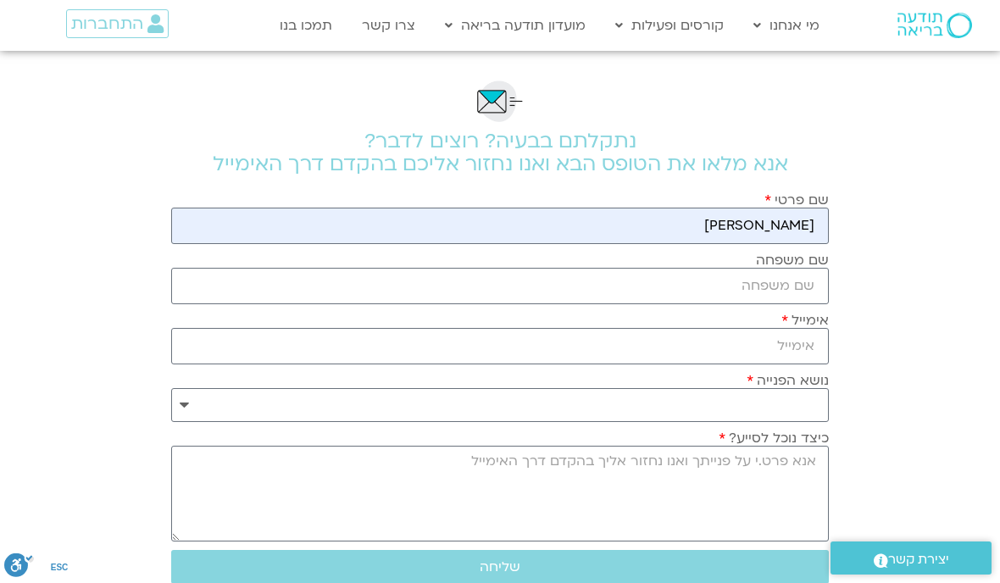
type input "[PERSON_NAME]"
type input "[EMAIL_ADDRESS][DOMAIN_NAME]"
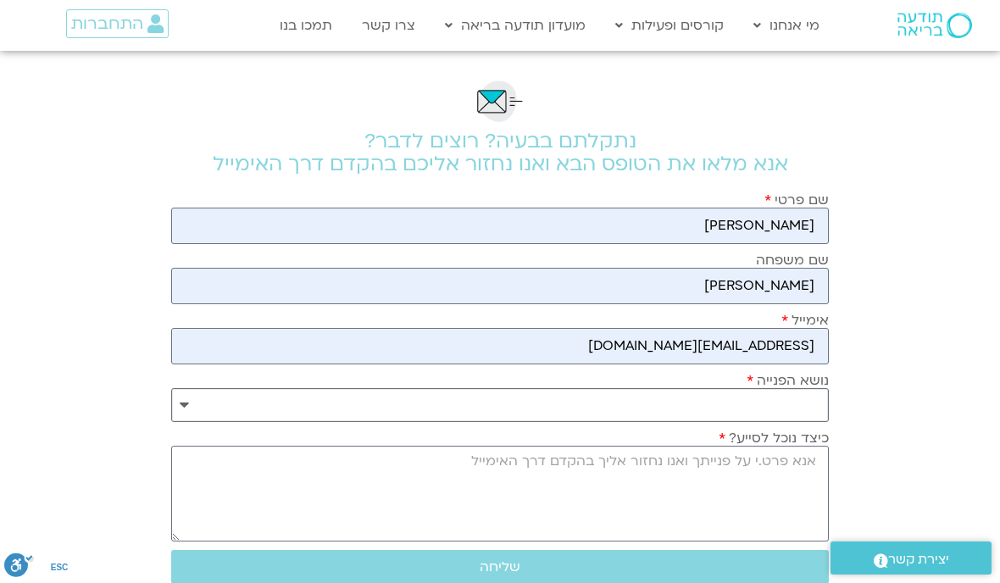
click at [193, 416] on select "**********" at bounding box center [500, 405] width 658 height 34
select select "**********"
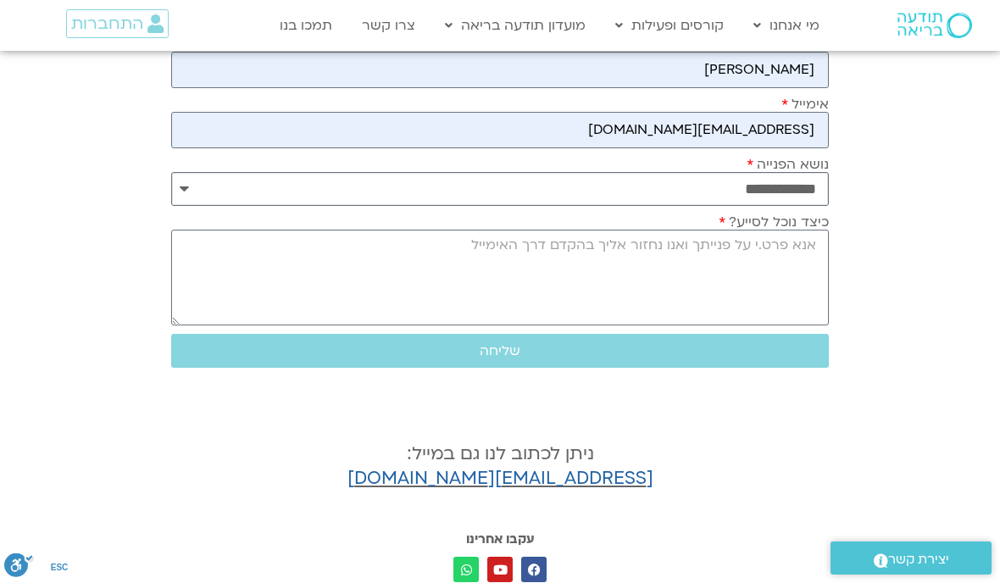
scroll to position [218, 0]
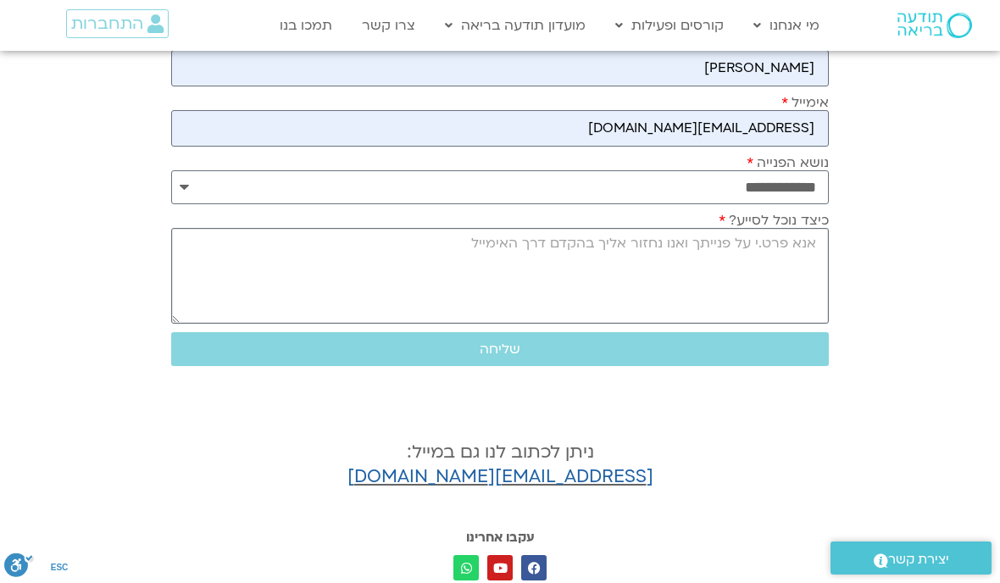
click at [799, 262] on textarea "כיצד נוכל לסייע?" at bounding box center [500, 276] width 658 height 96
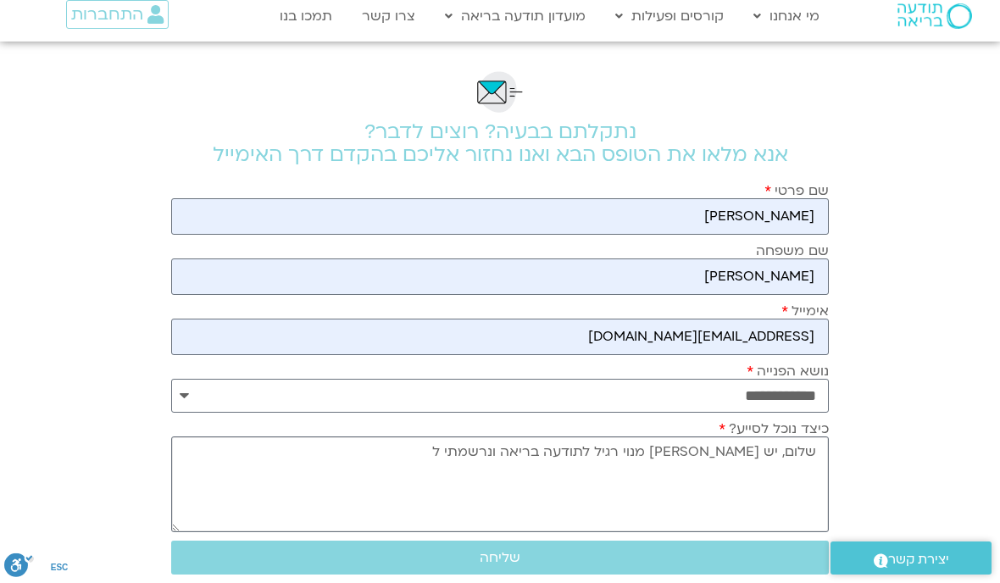
scroll to position [0, 0]
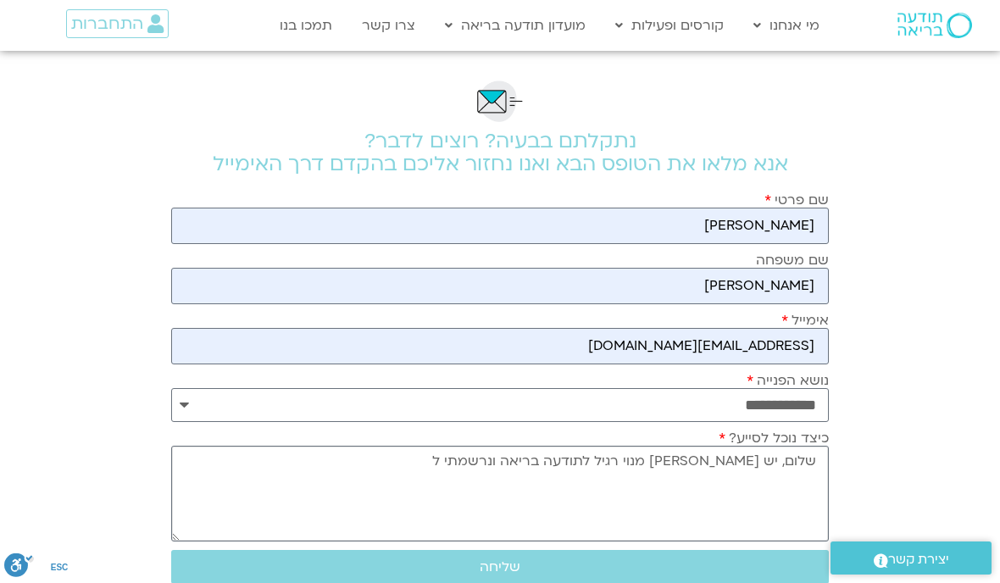
click at [523, 471] on textarea "שלום, יש לי מנוי רגיל לתודעה בריאה ונרשמתי ל" at bounding box center [500, 494] width 658 height 96
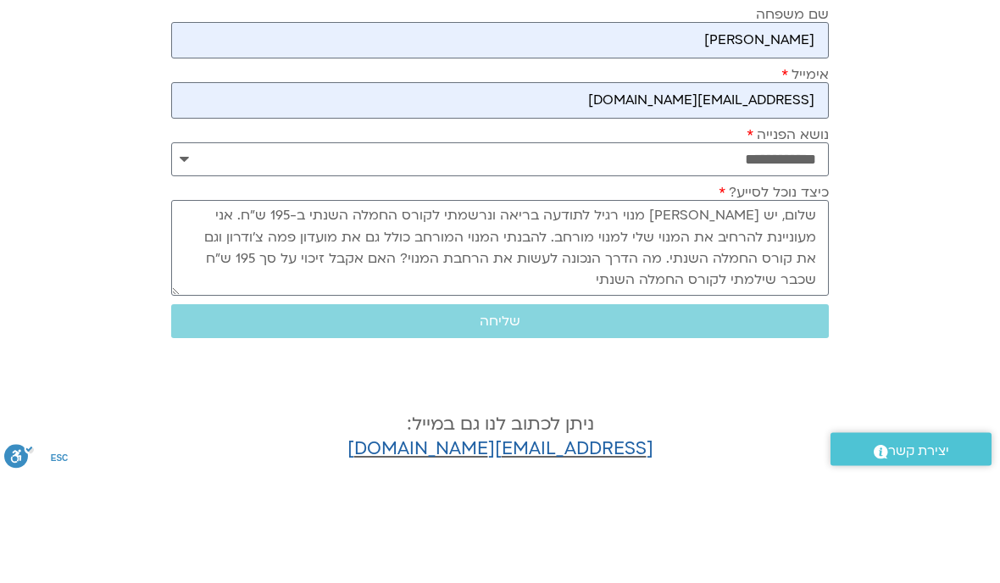
scroll to position [246, 0]
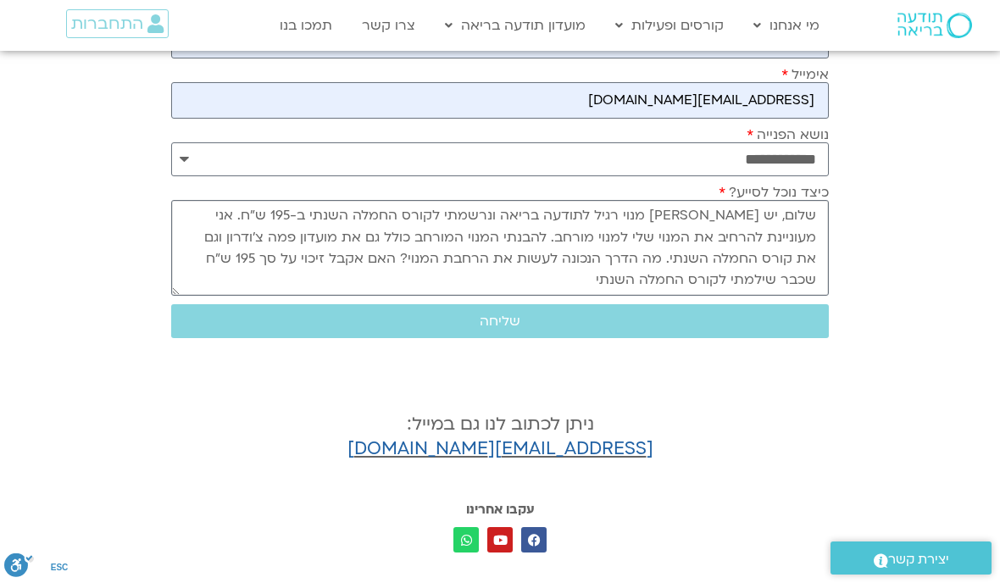
click at [417, 231] on textarea "שלום, יש לי מנוי רגיל לתודעה בריאה ונרשמתי לקורס החמלה השנתי ב-195 ש״ח. אני מעו…" at bounding box center [500, 248] width 658 height 96
click at [231, 223] on textarea "שלום, יש לי מנוי רגיל לתודעה בריאה ונרשמתי לקורס החמלה השנתי בתקשורת מקרבת ב-19…" at bounding box center [500, 249] width 658 height 96
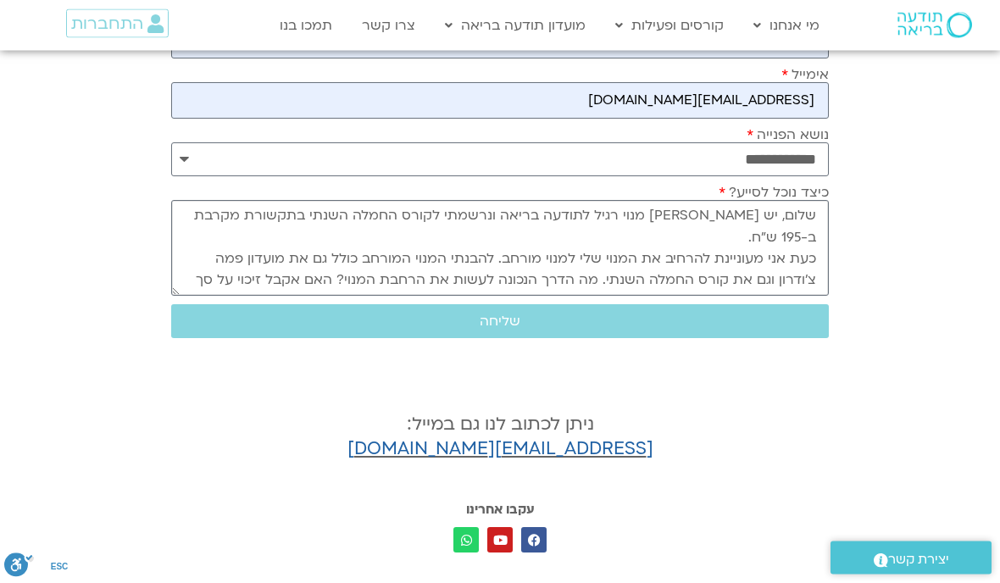
click at [635, 271] on textarea "שלום, יש לי מנוי רגיל לתודעה בריאה ונרשמתי לקורס החמלה השנתי בתקשורת מקרבת ב-19…" at bounding box center [500, 249] width 658 height 96
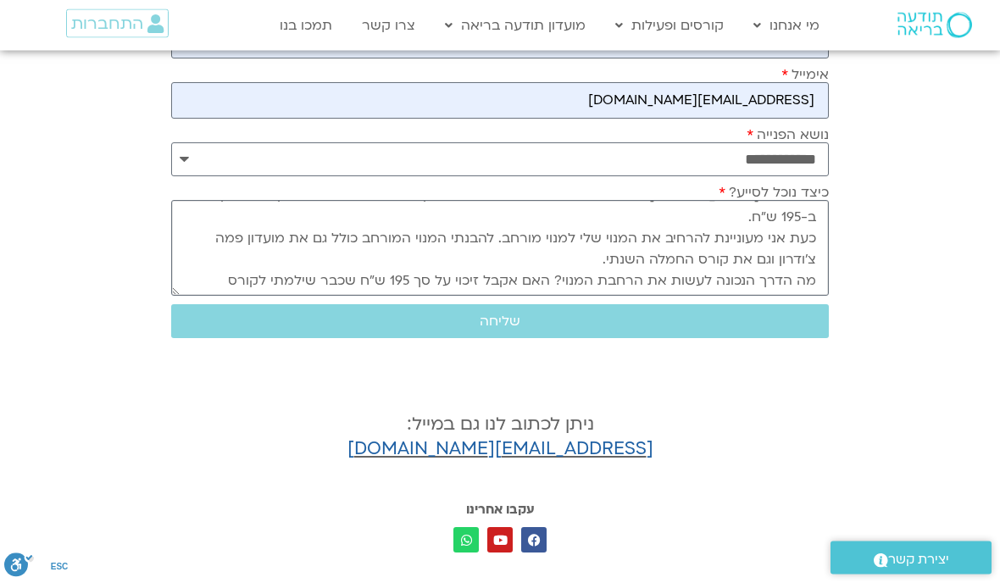
scroll to position [20, 0]
click at [754, 286] on textarea "שלום, יש לי מנוי רגיל לתודעה בריאה ונרשמתי לקורס החמלה השנתי בתקשורת מקרבת ב-19…" at bounding box center [500, 249] width 658 height 96
click at [710, 259] on textarea "שלום, יש לי מנוי רגיל לתודעה בריאה ונרשמתי לקורס החמלה השנתי בתקשורת מקרבת ב-19…" at bounding box center [500, 249] width 658 height 96
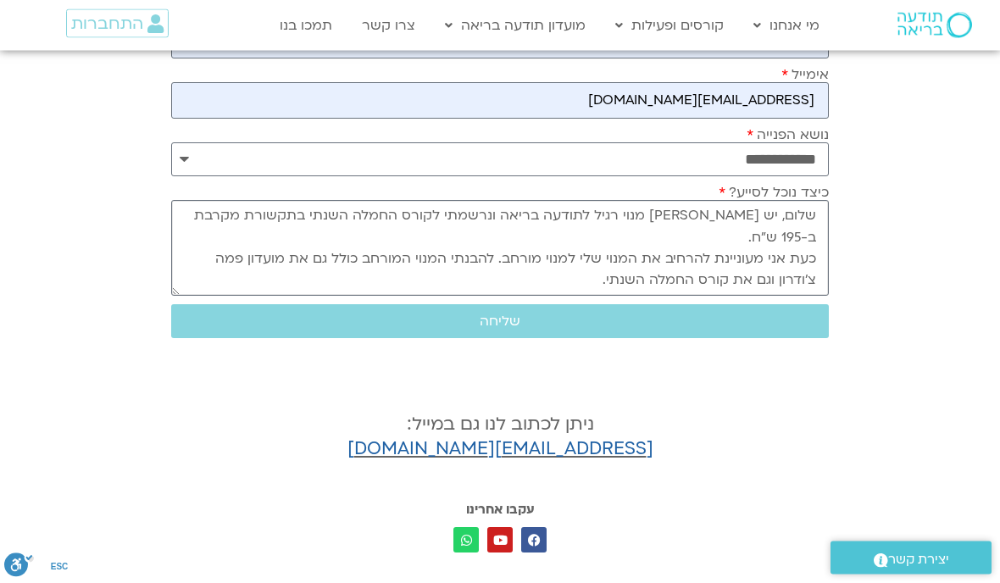
click at [637, 276] on textarea "שלום, יש לי מנוי רגיל לתודעה בריאה ונרשמתי לקורס החמלה השנתי בתקשורת מקרבת ב-19…" at bounding box center [500, 249] width 658 height 96
click at [636, 266] on textarea "שלום, יש לי מנוי רגיל לתודעה בריאה ונרשמתי לקורס החמלה השנתי בתקשורת מקרבת ב-19…" at bounding box center [500, 249] width 658 height 96
click at [520, 259] on textarea "שלום, יש לי מנוי רגיל לתודעה בריאה ונרשמתי לקורס החמלה השנתי בתקשורת מקרבת ב-19…" at bounding box center [500, 249] width 658 height 96
click at [644, 266] on textarea "שלום, יש לי מנוי רגיל לתודעה בריאה ונרשמתי לקורס החמלה השנתי בתקשורת מקרבת ב-19…" at bounding box center [500, 249] width 658 height 96
click at [782, 245] on textarea "שלום, יש לי מנוי רגיל לתודעה בריאה ונרשמתי לקורס החמלה השנתי בתקשורת מקרבת ב-19…" at bounding box center [500, 249] width 658 height 96
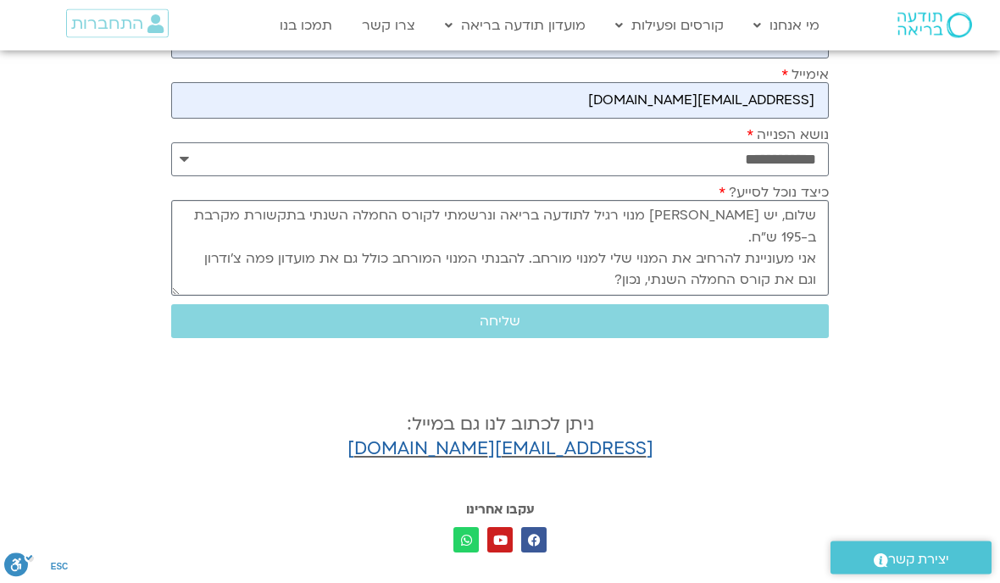
click at [810, 241] on textarea "שלום, יש לי מנוי רגיל לתודעה בריאה ונרשמתי לקורס החמלה השנתי בתקשורת מקרבת ב-19…" at bounding box center [500, 249] width 658 height 96
click at [809, 241] on textarea "שלום, יש לי מנוי רגיל לתודעה בריאה ונרשמתי לקורס החמלה השנתי בתקשורת מקרבת ב-19…" at bounding box center [500, 249] width 658 height 96
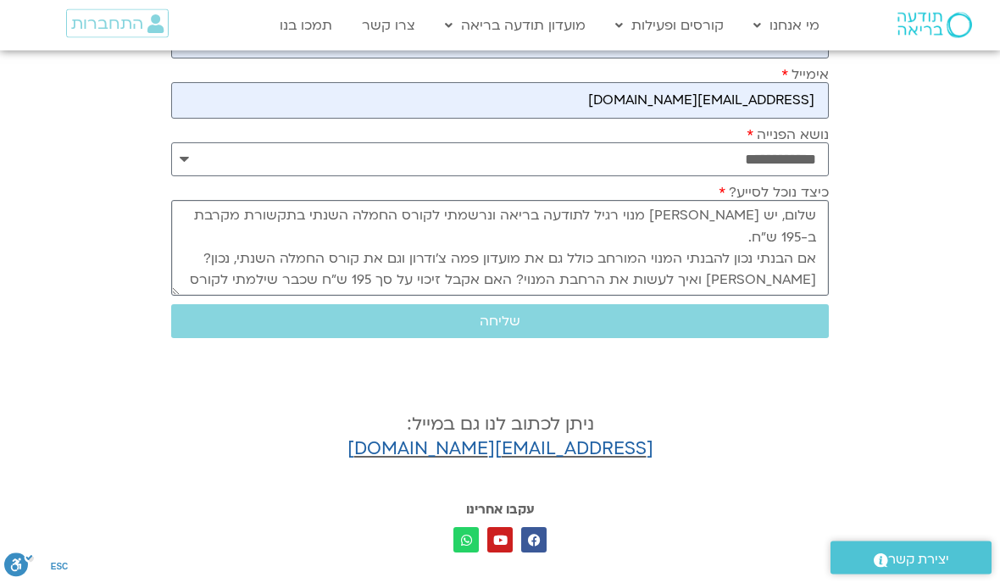
click at [674, 245] on textarea "שלום, יש לי מנוי רגיל לתודעה בריאה ונרשמתי לקורס החמלה השנתי בתקשורת מקרבת ב-19…" at bounding box center [500, 249] width 658 height 96
click at [258, 244] on textarea "שלום, יש לי מנוי רגיל לתודעה בריאה ונרשמתי לקורס החמלה השנתי בתקשורת מקרבת ב-19…" at bounding box center [500, 249] width 658 height 96
click at [281, 252] on textarea "שלום, יש לי מנוי רגיל לתודעה בריאה ונרשמתי לקורס החמלה השנתי בתקשורת מקרבת ב-19…" at bounding box center [500, 249] width 658 height 96
paste textarea "ני מעוניינת להרחיב את המנוי שלי למנוי מורחב."
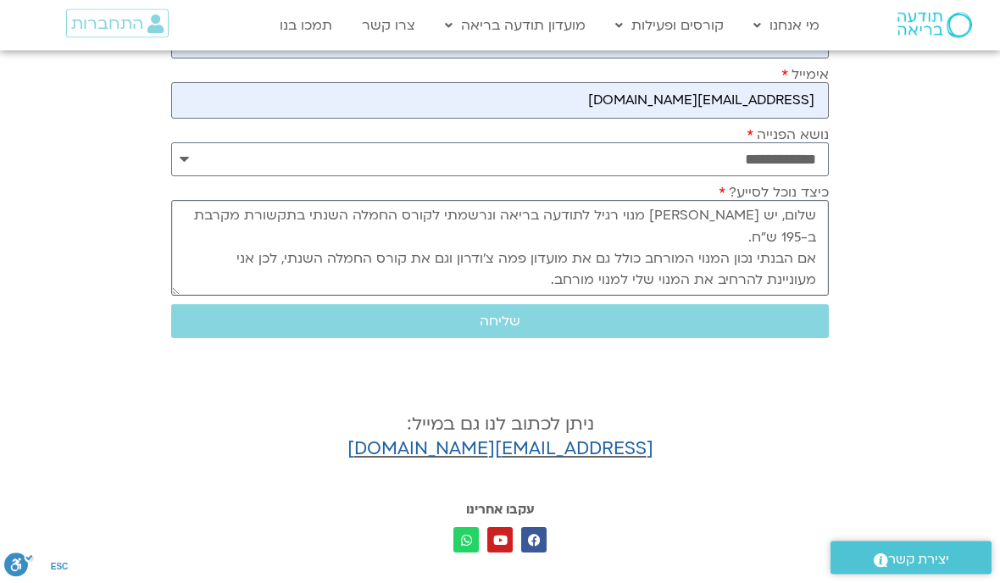
click at [647, 239] on textarea "שלום, יש לי מנוי רגיל לתודעה בריאה ונרשמתי לקורס החמלה השנתי בתקשורת מקרבת ב-19…" at bounding box center [500, 249] width 658 height 96
click at [697, 241] on textarea "שלום, יש לי מנוי רגיל לתודעה בריאה ונרשמתי לקורס החמלה השנתי בתקשורת מקרבת ב-19…" at bounding box center [500, 248] width 658 height 96
click at [656, 270] on textarea "שלום, יש לי מנוי רגיל לתודעה בריאה ונרשמתי לקורס החמלה השנתי בתקשורת מקרבת ב-19…" at bounding box center [500, 249] width 658 height 96
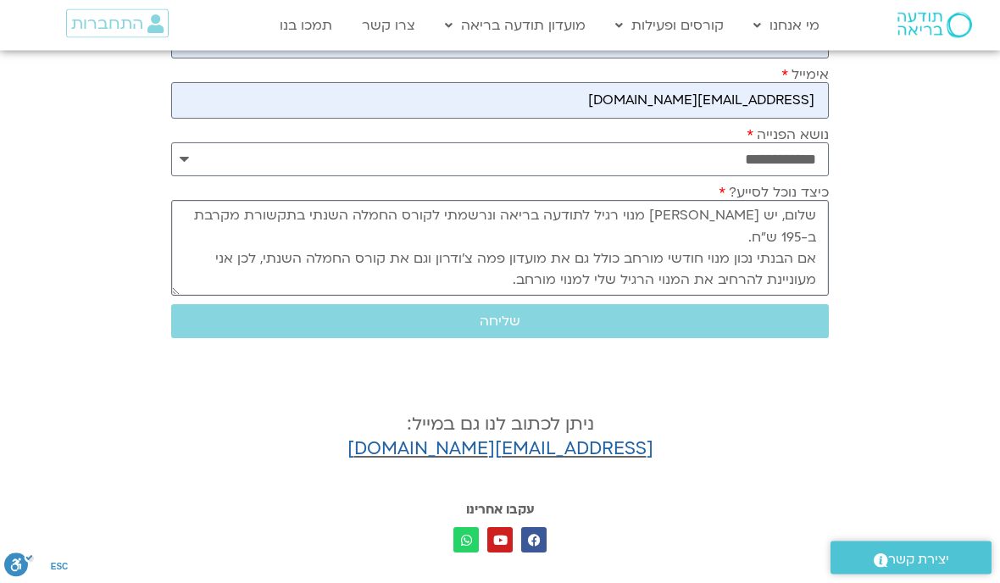
click at [602, 264] on textarea "שלום, יש לי מנוי רגיל לתודעה בריאה ונרשמתי לקורס החמלה השנתי בתקשורת מקרבת ב-19…" at bounding box center [500, 249] width 658 height 96
click at [754, 259] on textarea "שלום, יש לי מנוי רגיל לתודעה בריאה ונרשמתי לקורס החמלה השנתי בתקשורת מקרבת ב-19…" at bounding box center [500, 249] width 658 height 96
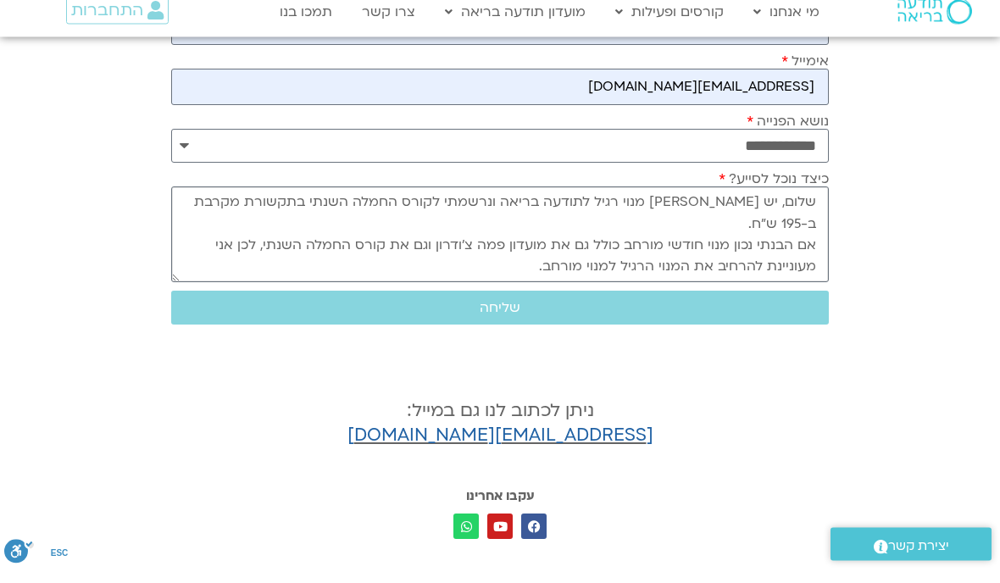
scroll to position [243, 0]
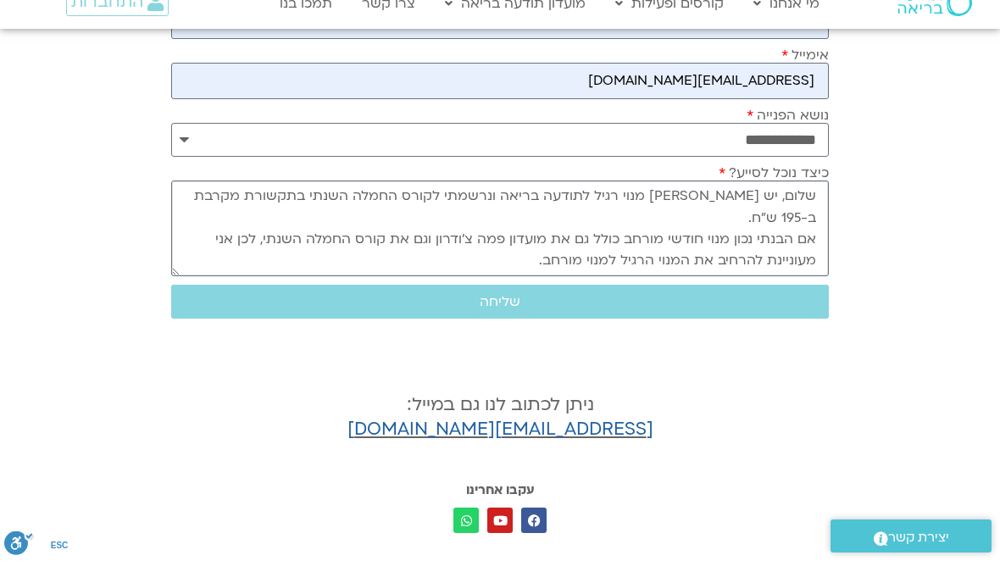
click at [179, 258] on textarea "שלום, יש לי מנוי רגיל לתודעה בריאה ונרשמתי לקורס החמלה השנתי בתקשורת מקרבת ב-19…" at bounding box center [500, 251] width 658 height 96
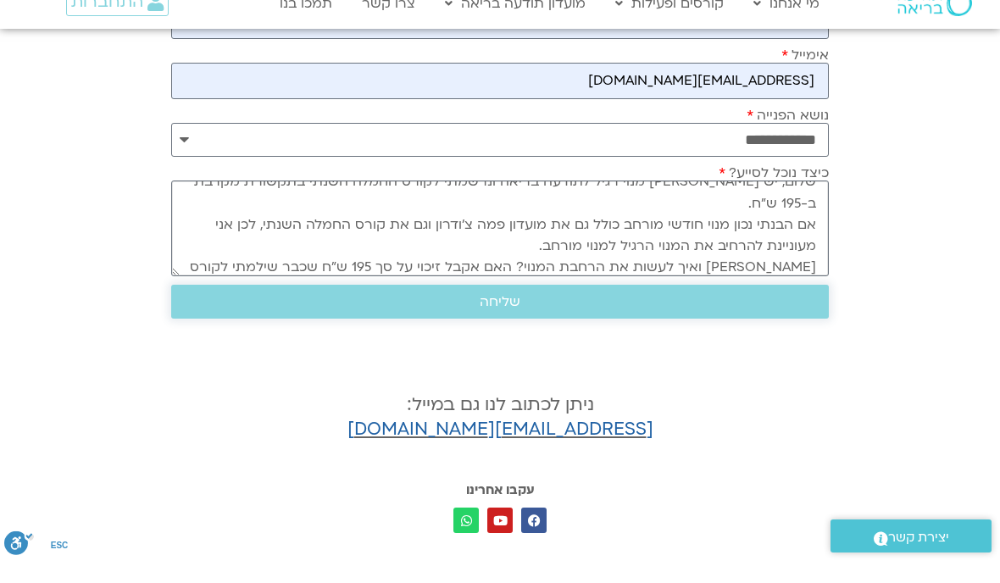
type textarea "שלום, יש לי מנוי רגיל לתודעה בריאה ונרשמתי לקורס החמלה השנתי בתקשורת מקרבת ב-19…"
click at [495, 317] on span "שליחה" at bounding box center [500, 323] width 41 height 15
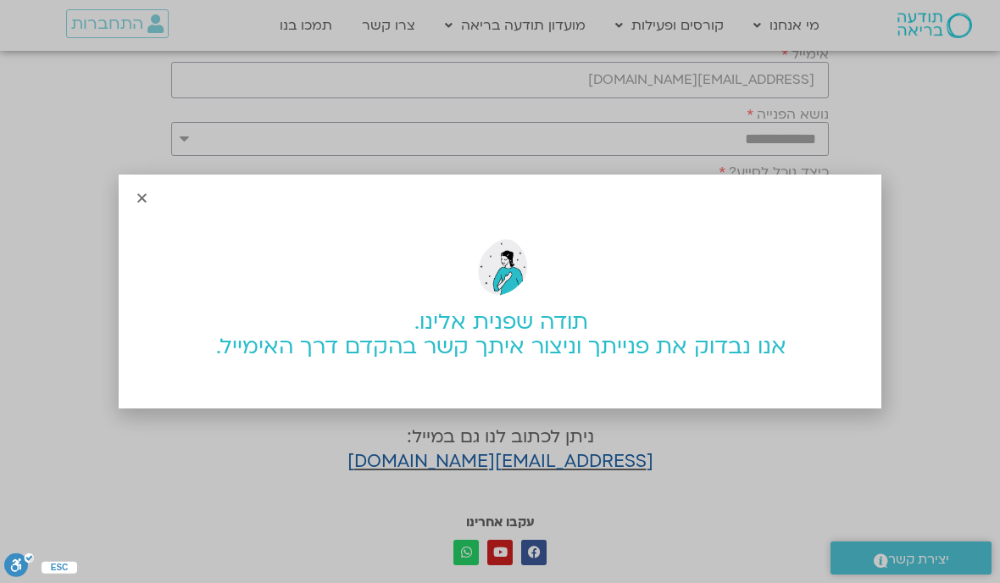
scroll to position [0, 0]
click at [144, 204] on icon "Close" at bounding box center [142, 198] width 13 height 13
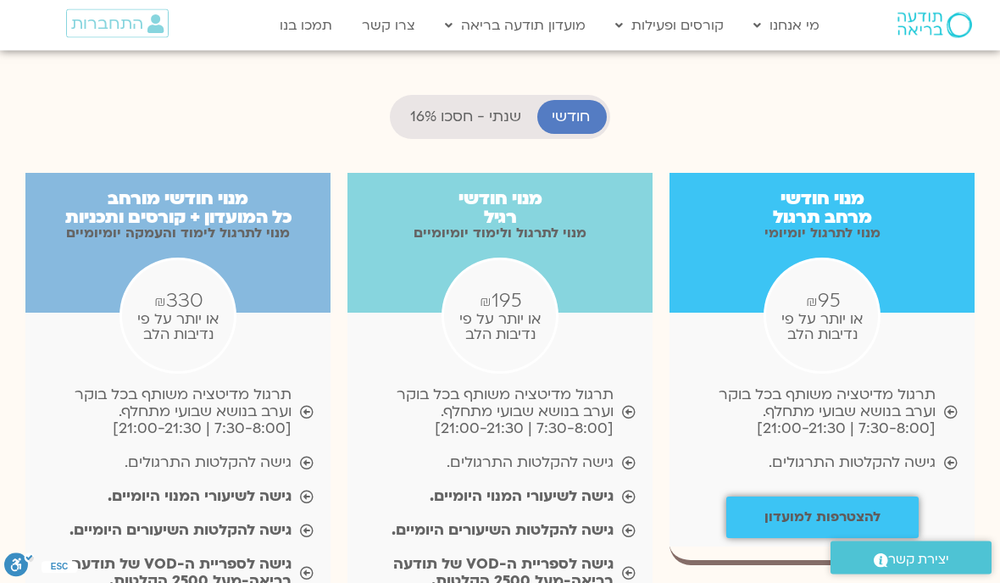
scroll to position [1672, 0]
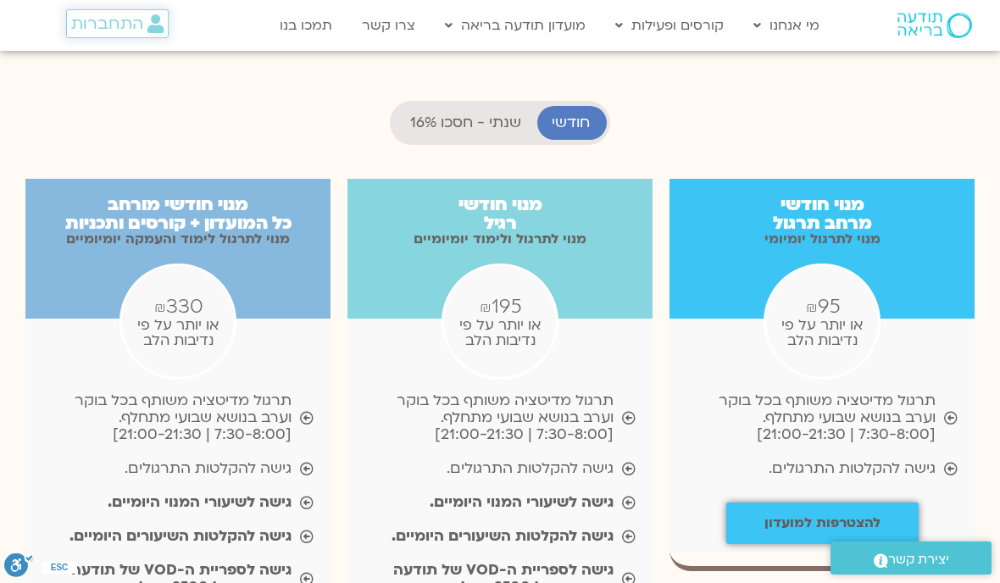
click at [129, 22] on span "התחברות" at bounding box center [107, 23] width 72 height 19
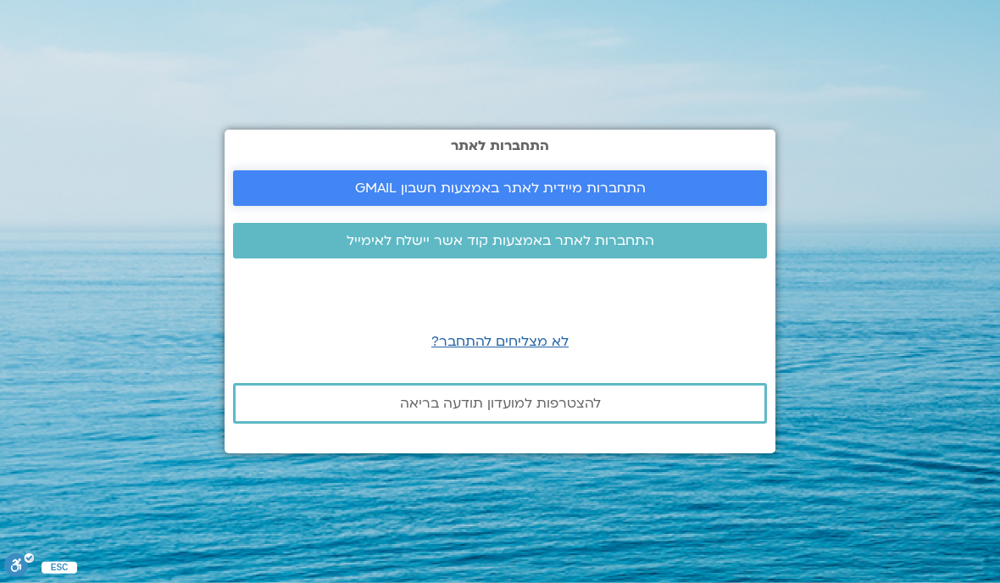
click at [485, 196] on span "התחברות מיידית לאתר באמצעות חשבון GMAIL" at bounding box center [500, 188] width 291 height 15
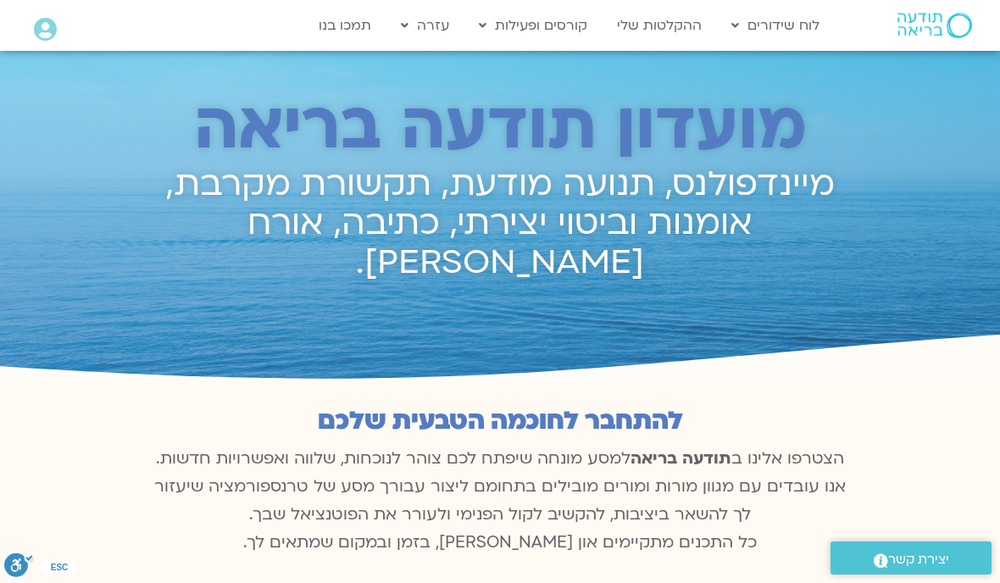
scroll to position [817, 0]
click at [47, 30] on icon at bounding box center [45, 30] width 23 height 24
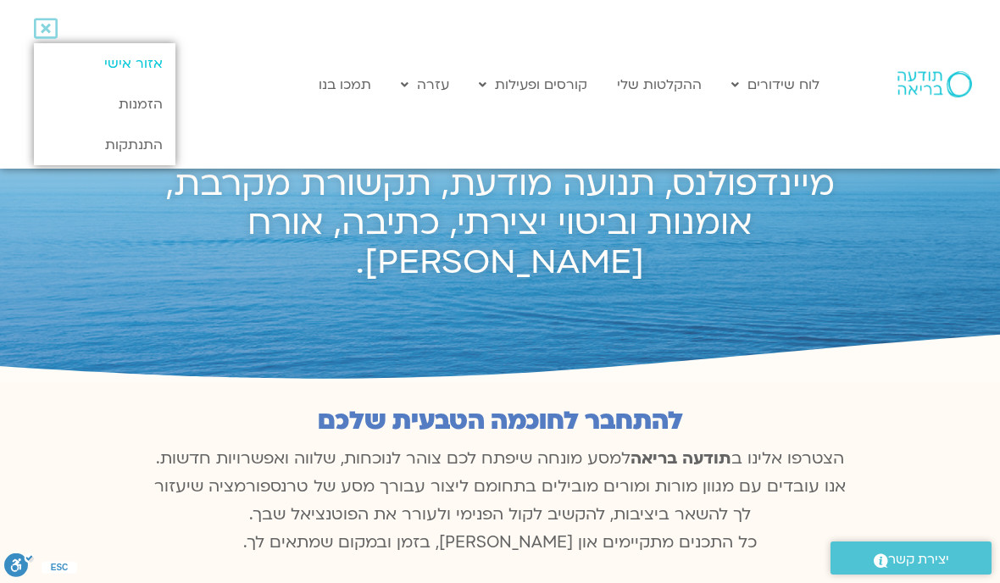
click at [147, 60] on link "אזור אישי" at bounding box center [105, 63] width 142 height 41
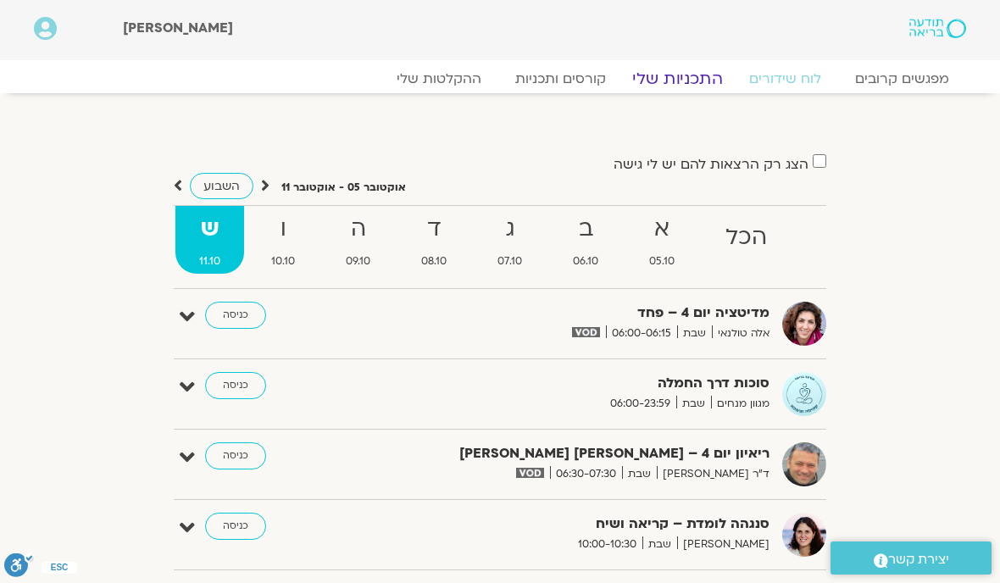
click at [674, 74] on link "התכניות שלי" at bounding box center [677, 79] width 131 height 20
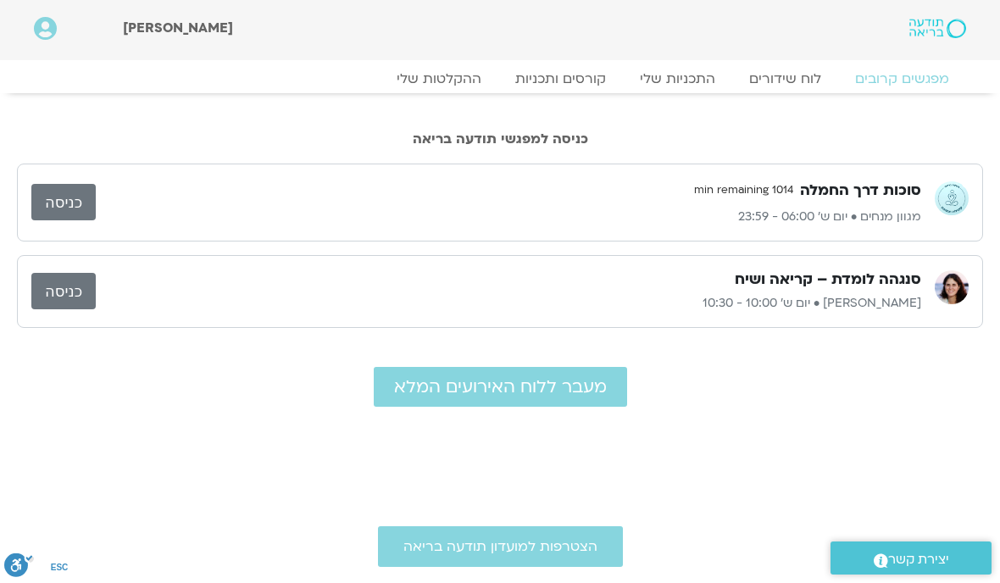
click at [75, 299] on link "כניסה" at bounding box center [63, 291] width 64 height 36
